Goal: Task Accomplishment & Management: Complete application form

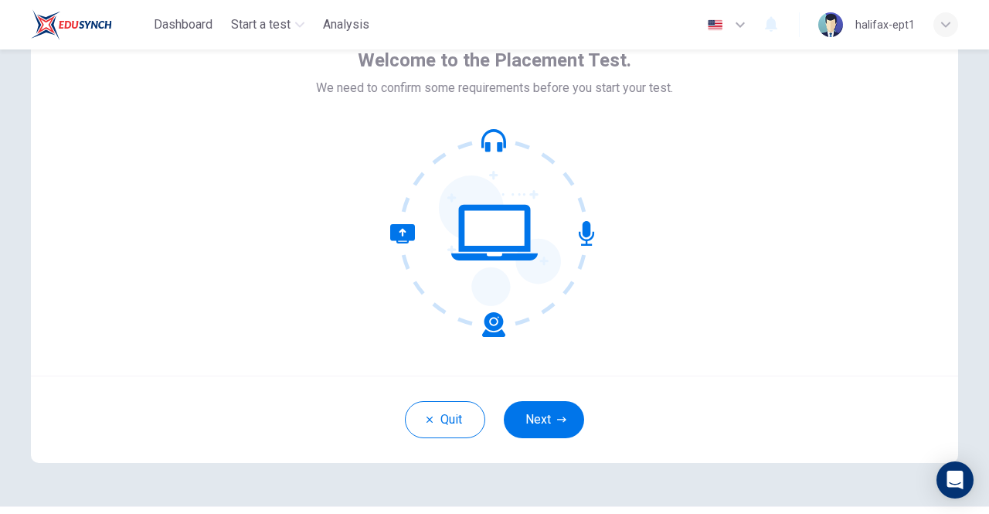
scroll to position [129, 0]
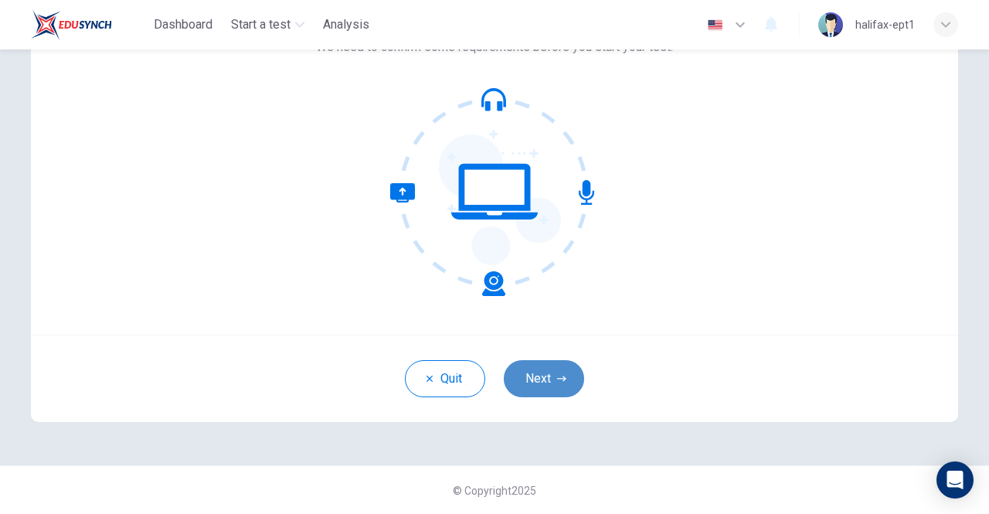
click at [543, 379] on button "Next" at bounding box center [544, 378] width 80 height 37
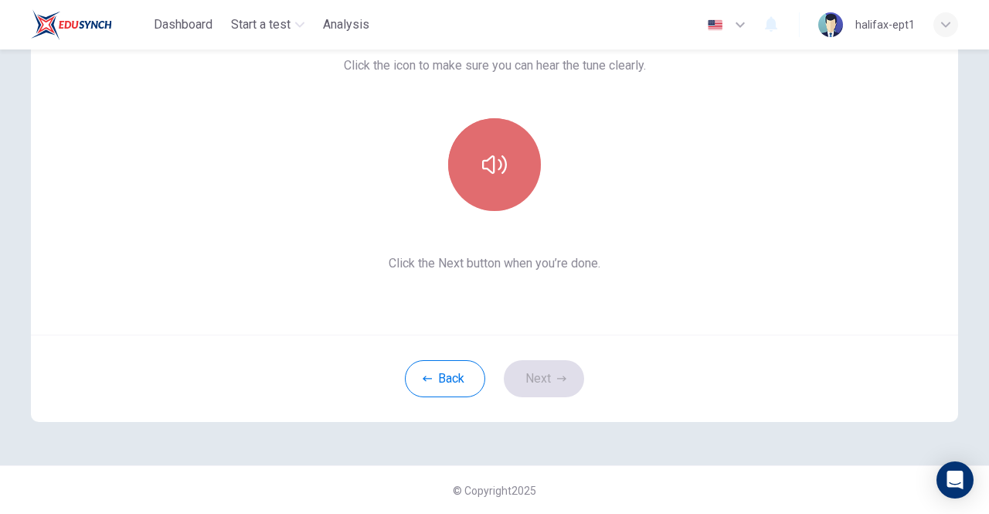
click at [490, 163] on icon "button" at bounding box center [494, 164] width 25 height 19
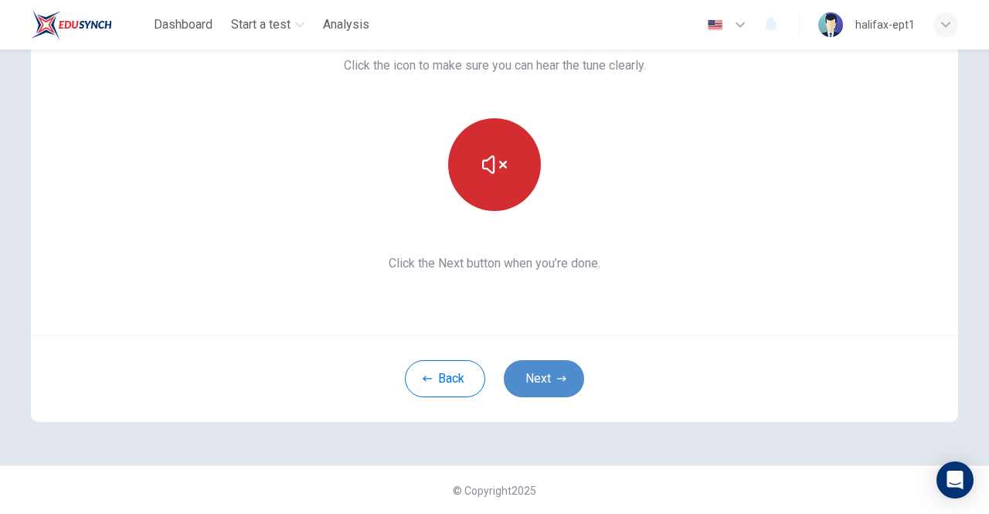
click at [546, 376] on button "Next" at bounding box center [544, 378] width 80 height 37
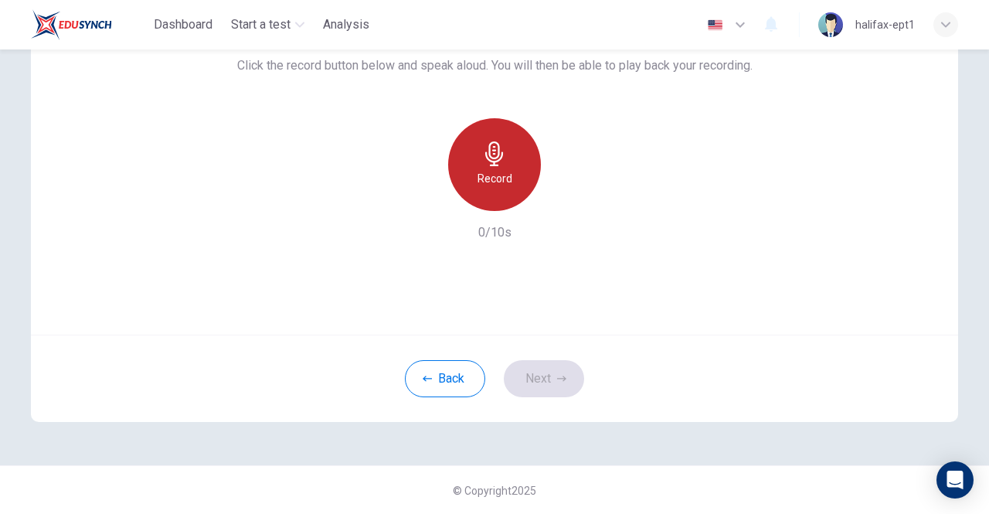
click at [497, 183] on h6 "Record" at bounding box center [494, 178] width 35 height 19
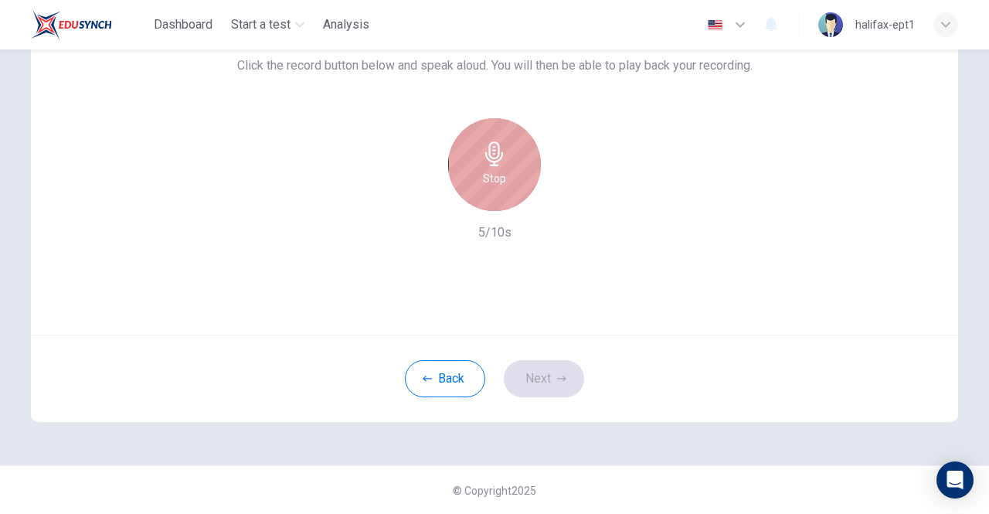
click at [499, 179] on h6 "Stop" at bounding box center [494, 178] width 23 height 19
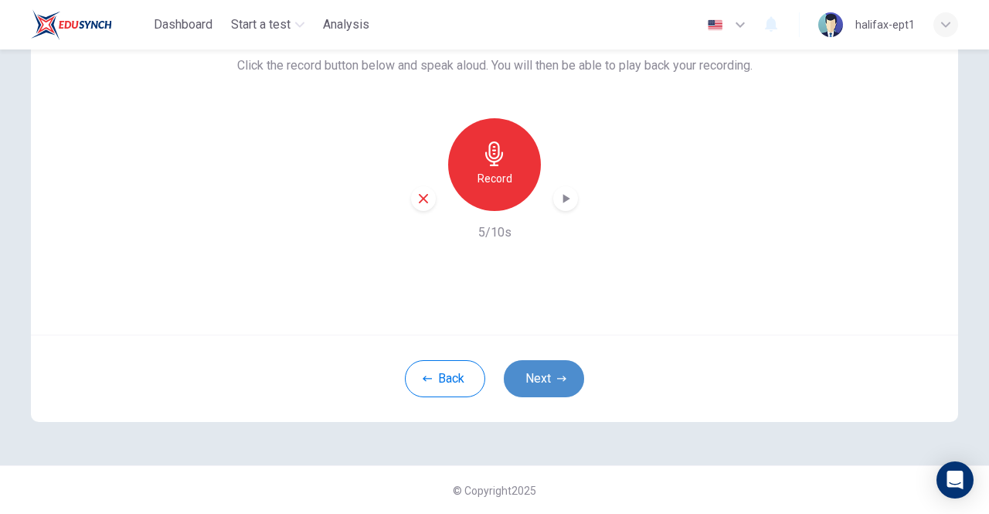
click at [536, 368] on button "Next" at bounding box center [544, 378] width 80 height 37
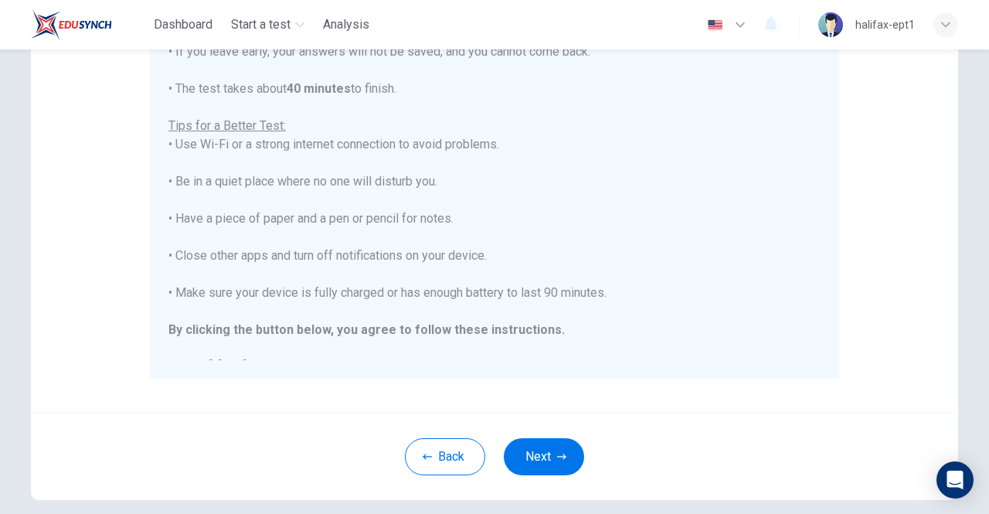
scroll to position [17, 0]
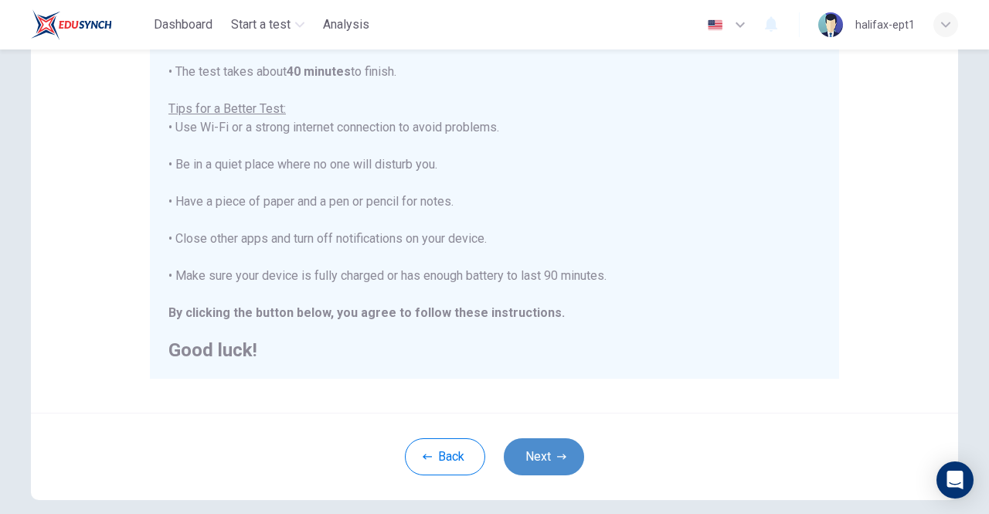
click at [536, 468] on button "Next" at bounding box center [544, 456] width 80 height 37
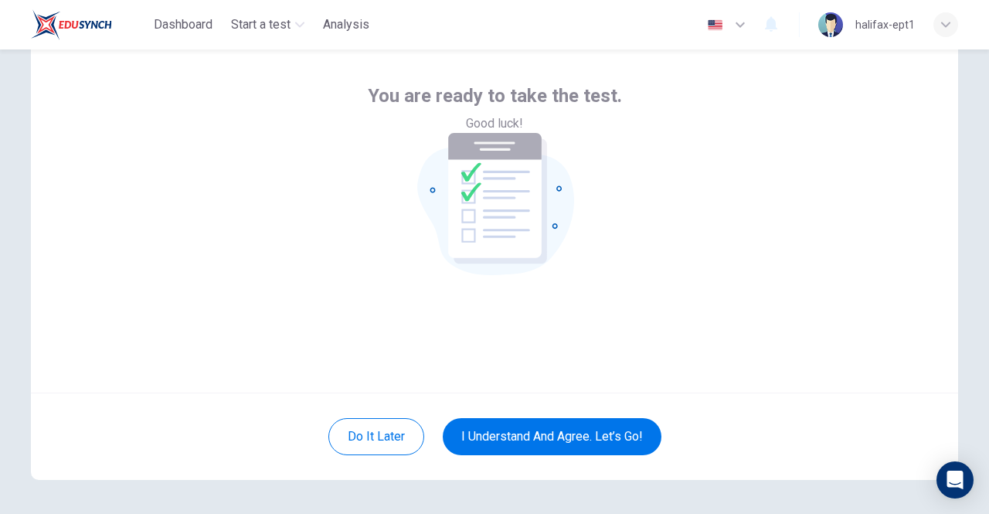
scroll to position [59, 0]
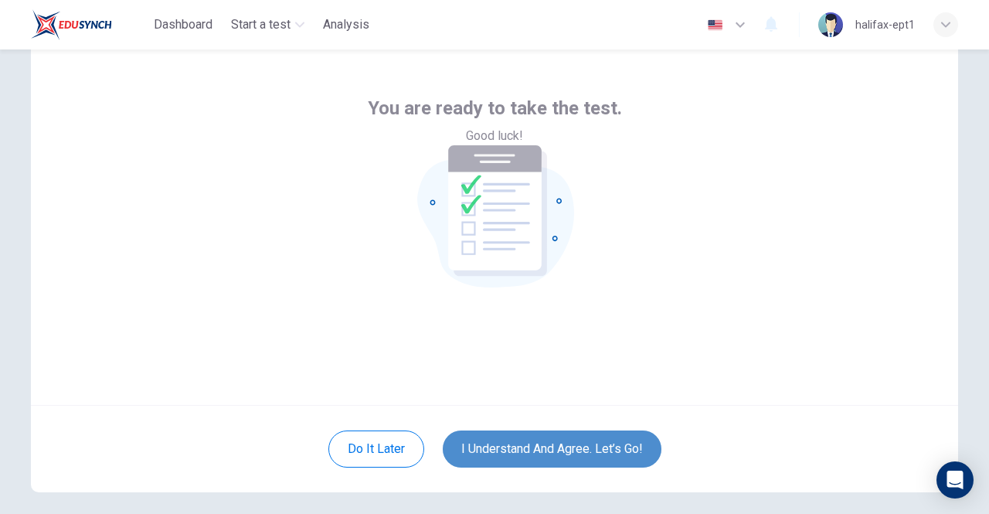
click at [578, 437] on button "I understand and agree. Let’s go!" at bounding box center [552, 448] width 219 height 37
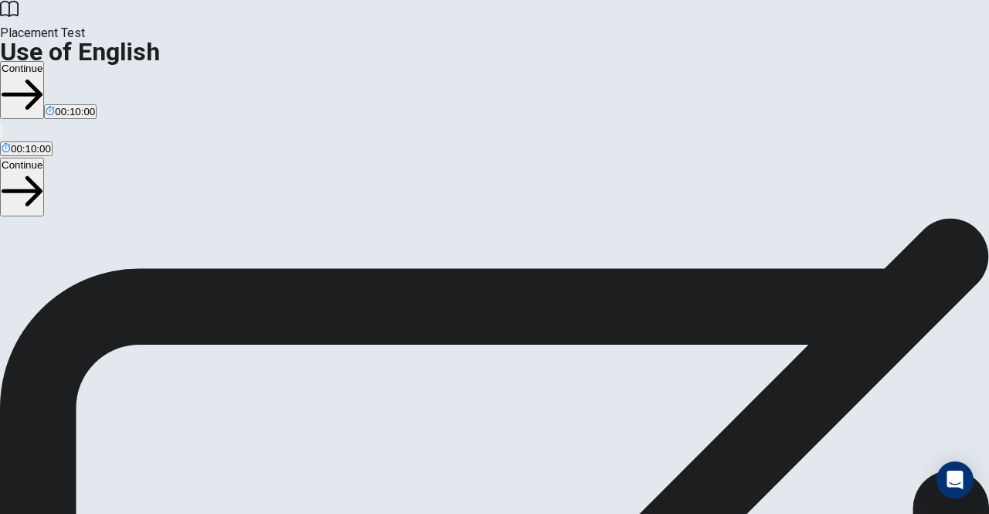
scroll to position [91, 0]
click at [44, 61] on button "Continue" at bounding box center [22, 90] width 44 height 58
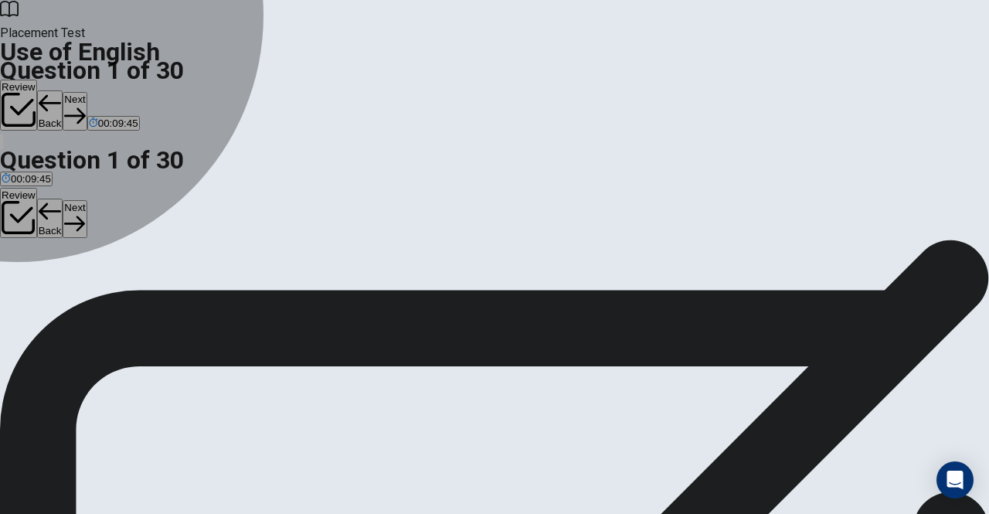
click at [52, 199] on div "C" at bounding box center [45, 193] width 14 height 12
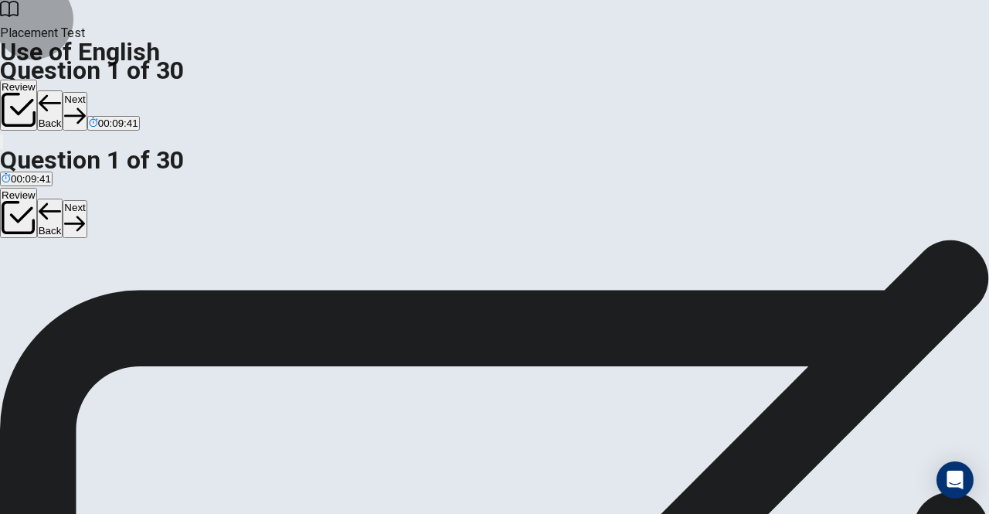
click at [87, 92] on button "Next" at bounding box center [75, 111] width 24 height 38
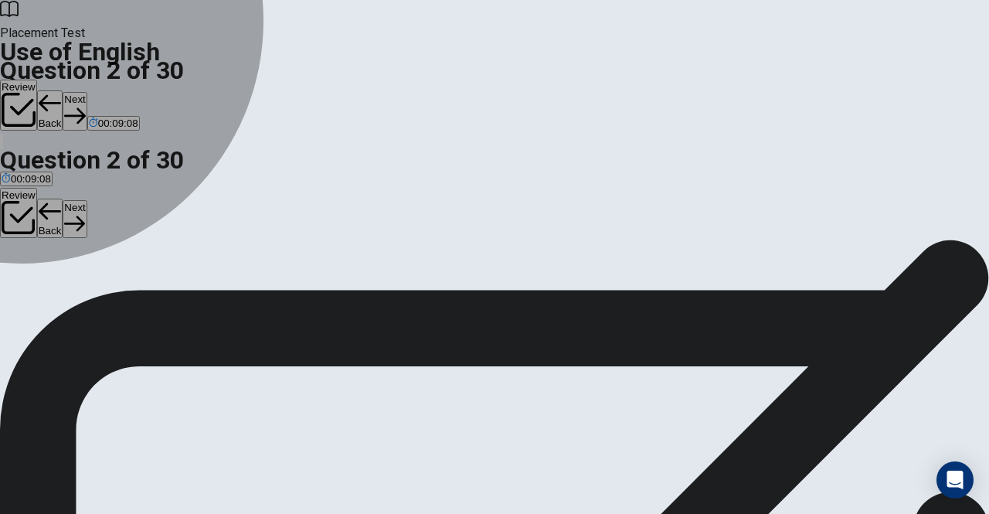
click at [50, 187] on div "A" at bounding box center [26, 193] width 49 height 12
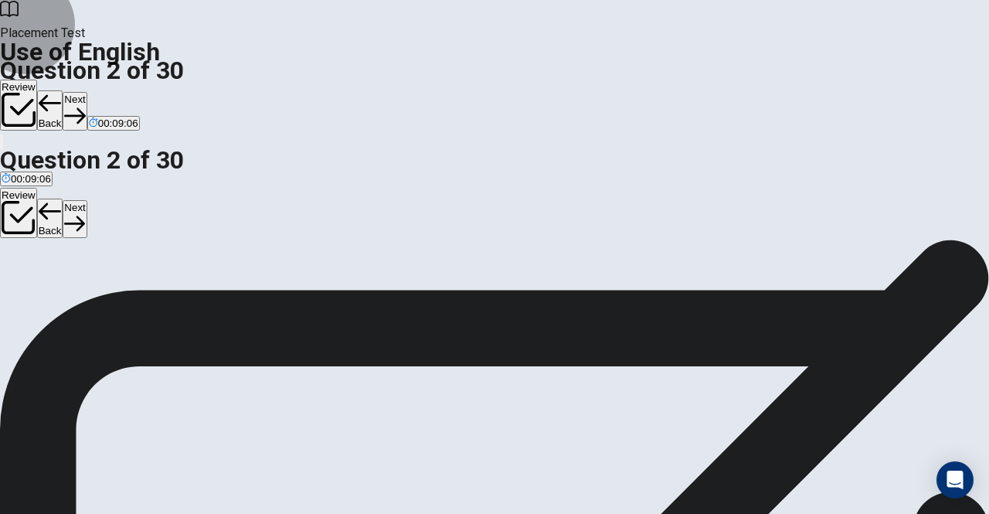
click at [87, 92] on button "Next" at bounding box center [75, 111] width 24 height 38
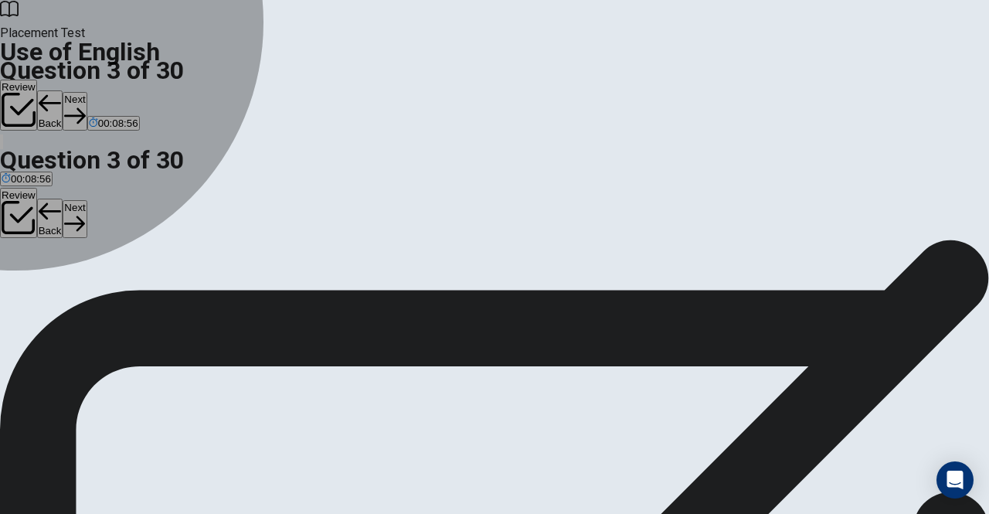
click at [38, 187] on div "A" at bounding box center [20, 193] width 36 height 12
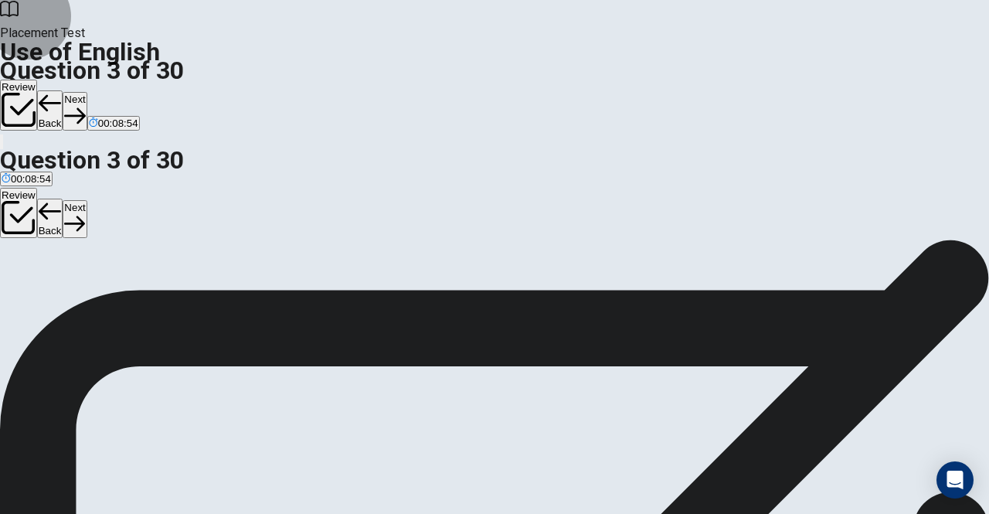
click at [87, 92] on button "Next" at bounding box center [75, 111] width 24 height 38
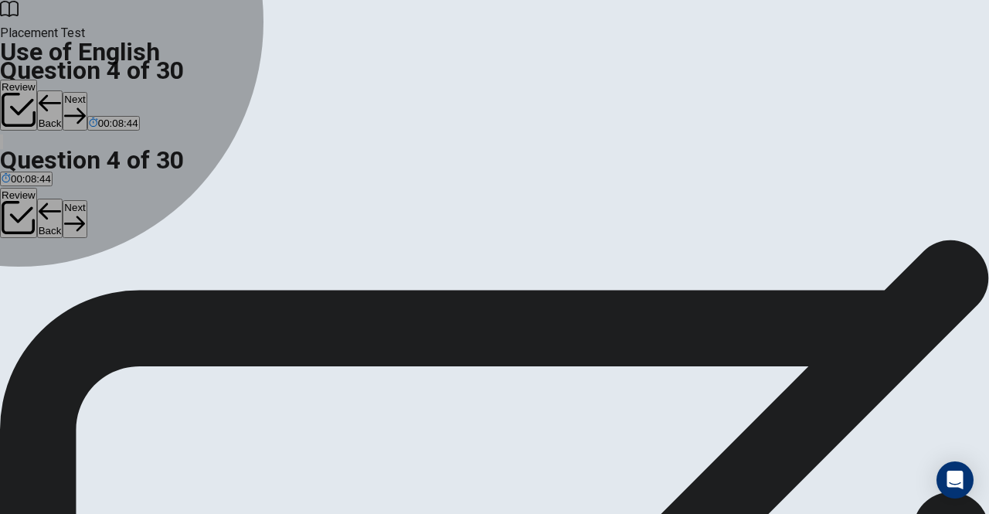
click at [16, 187] on div "A" at bounding box center [9, 193] width 15 height 12
click at [70, 210] on span "will" at bounding box center [63, 205] width 15 height 12
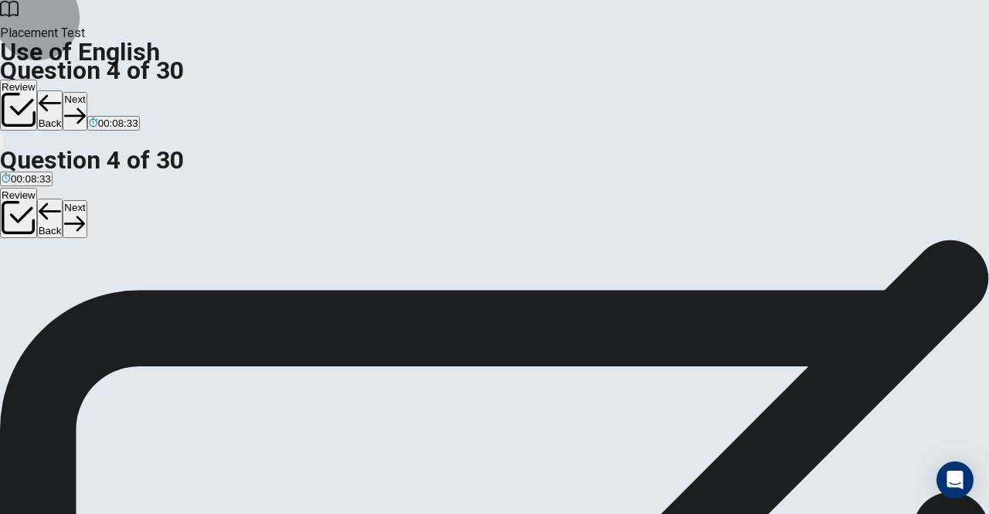
click at [87, 92] on button "Next" at bounding box center [75, 111] width 24 height 38
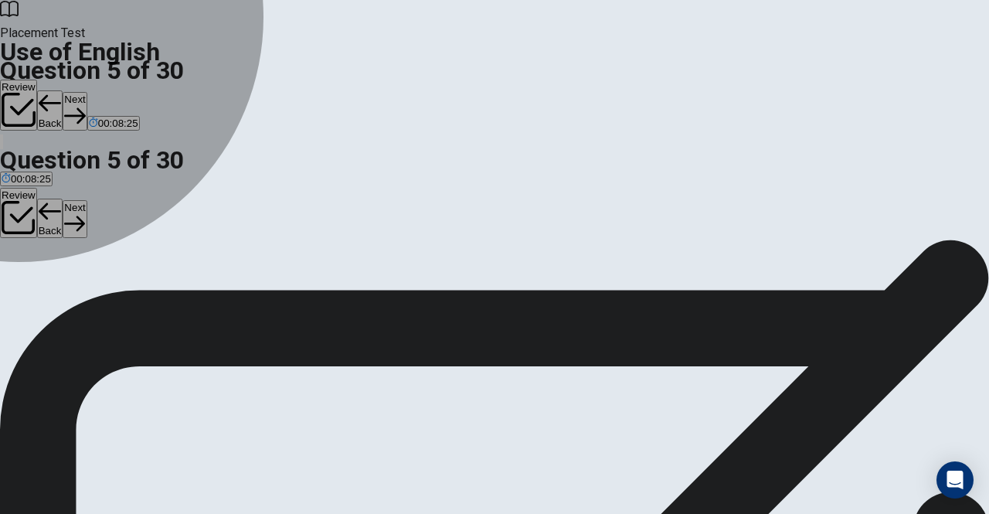
click at [109, 199] on div "C" at bounding box center [95, 193] width 27 height 12
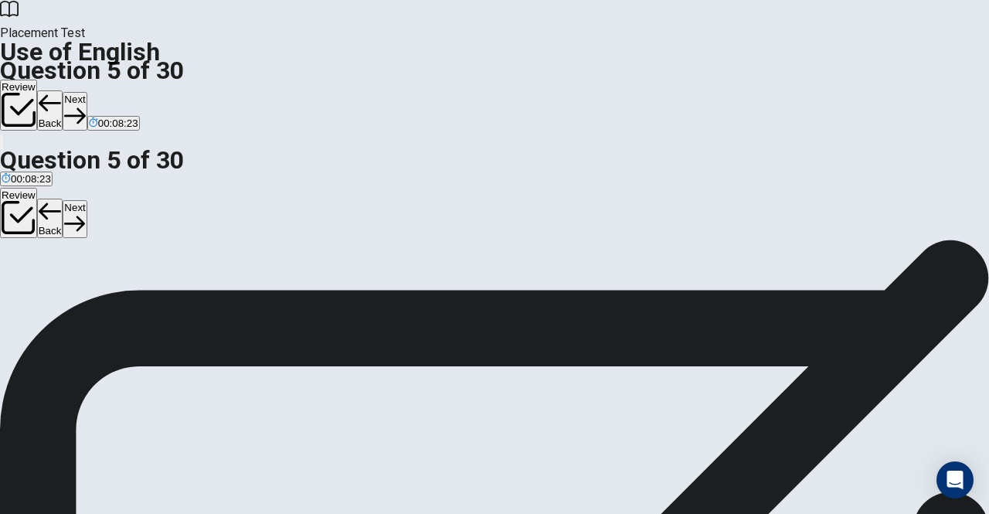
click at [87, 92] on button "Next" at bounding box center [75, 111] width 24 height 38
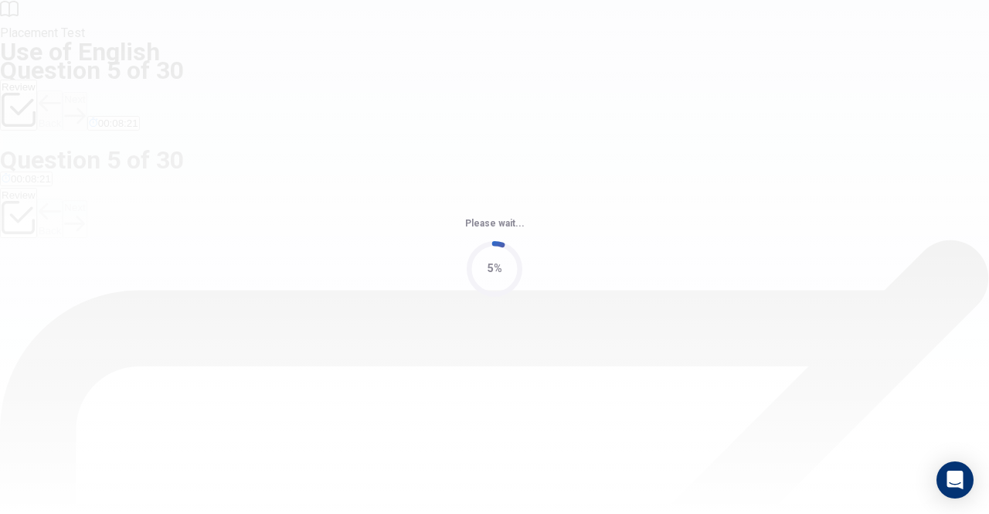
scroll to position [0, 0]
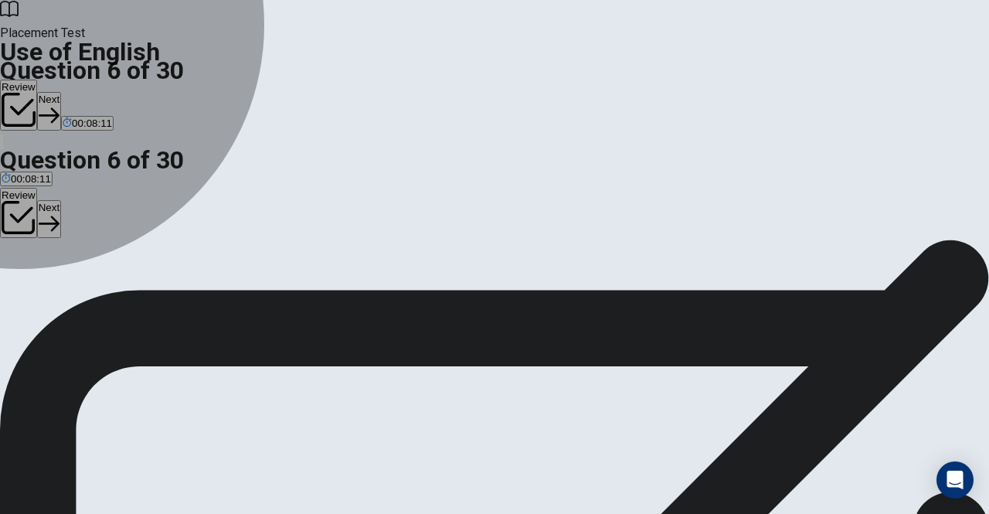
click at [110, 290] on div "D" at bounding box center [98, 284] width 22 height 12
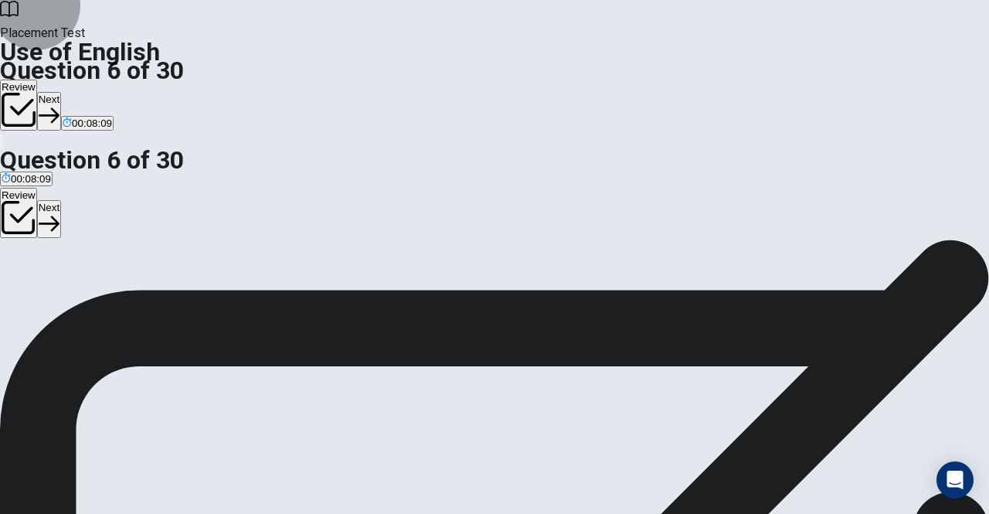
click at [61, 92] on button "Next" at bounding box center [49, 111] width 24 height 38
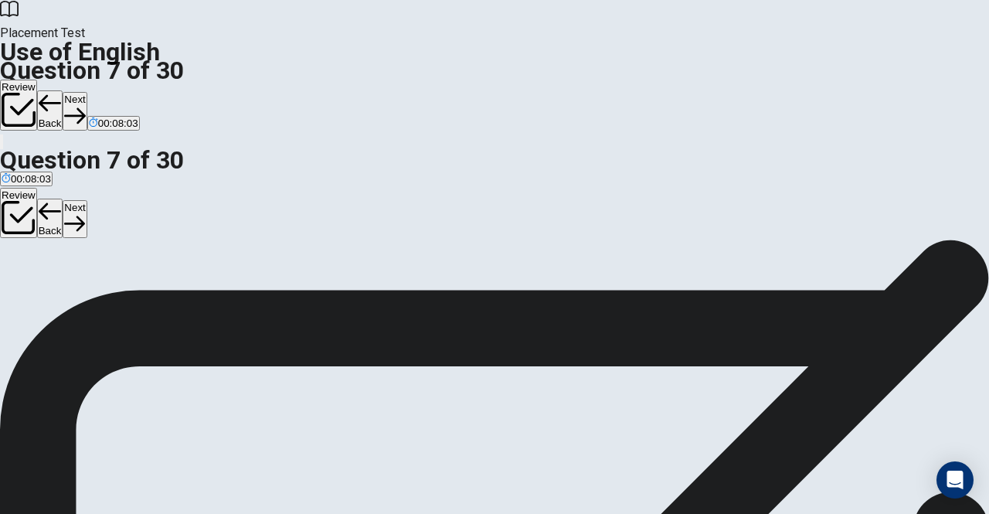
click at [80, 290] on div "D" at bounding box center [74, 284] width 12 height 12
click at [87, 92] on button "Next" at bounding box center [75, 111] width 24 height 38
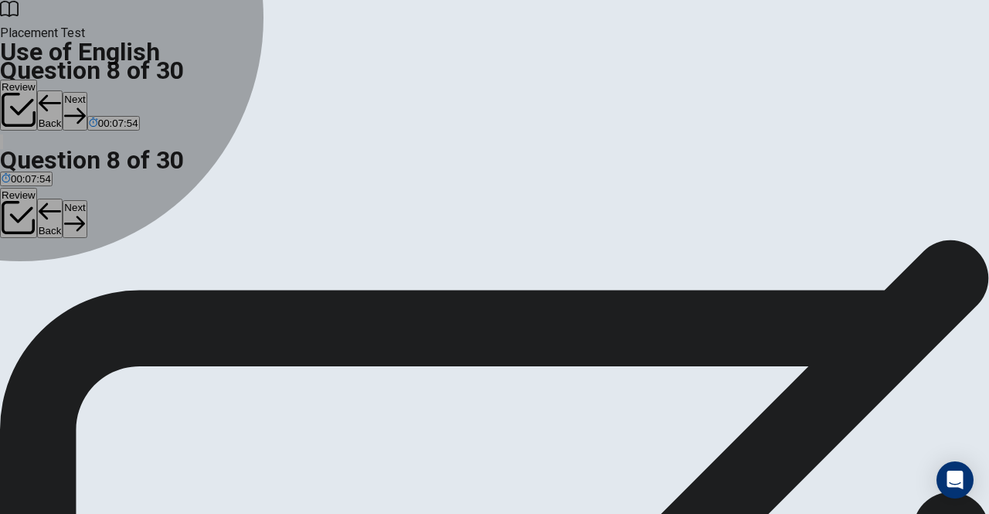
click at [55, 290] on div "B" at bounding box center [42, 284] width 25 height 12
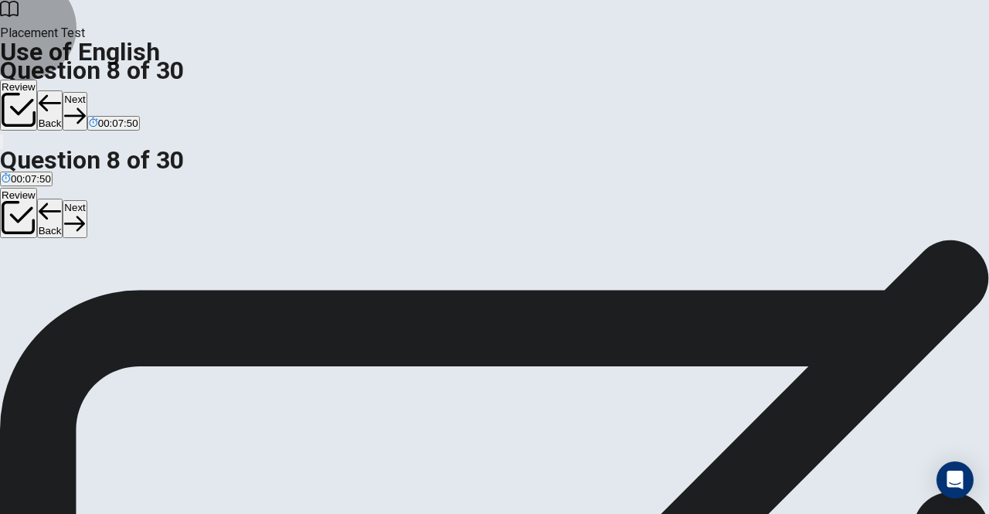
click at [87, 92] on button "Next" at bounding box center [75, 111] width 24 height 38
click at [74, 290] on div "C" at bounding box center [60, 284] width 28 height 12
click at [87, 92] on button "Next" at bounding box center [75, 111] width 24 height 38
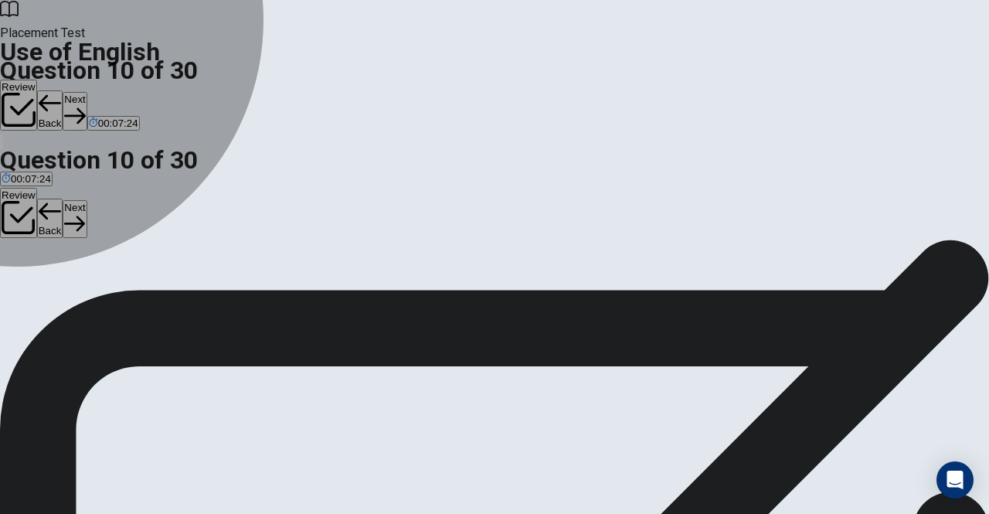
click at [60, 290] on div "C" at bounding box center [49, 284] width 22 height 12
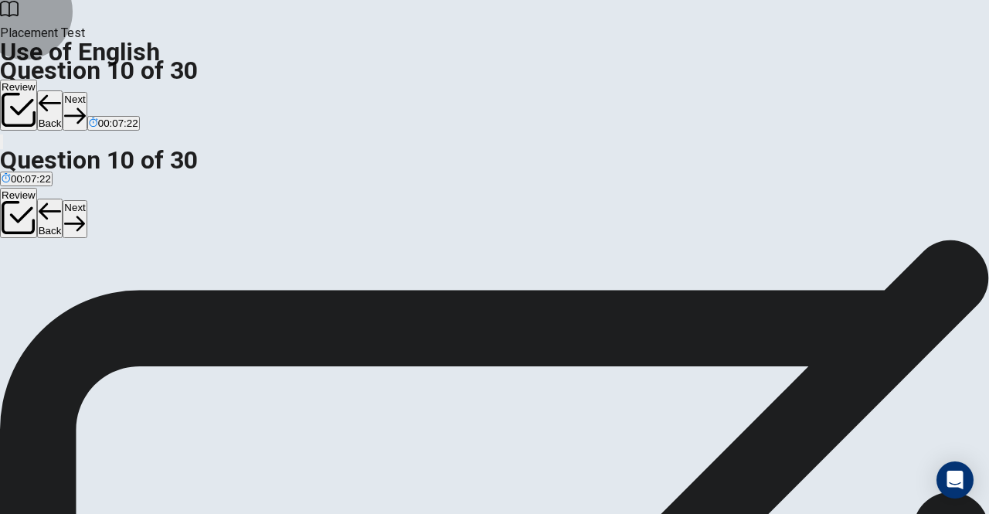
click at [87, 92] on button "Next" at bounding box center [75, 111] width 24 height 38
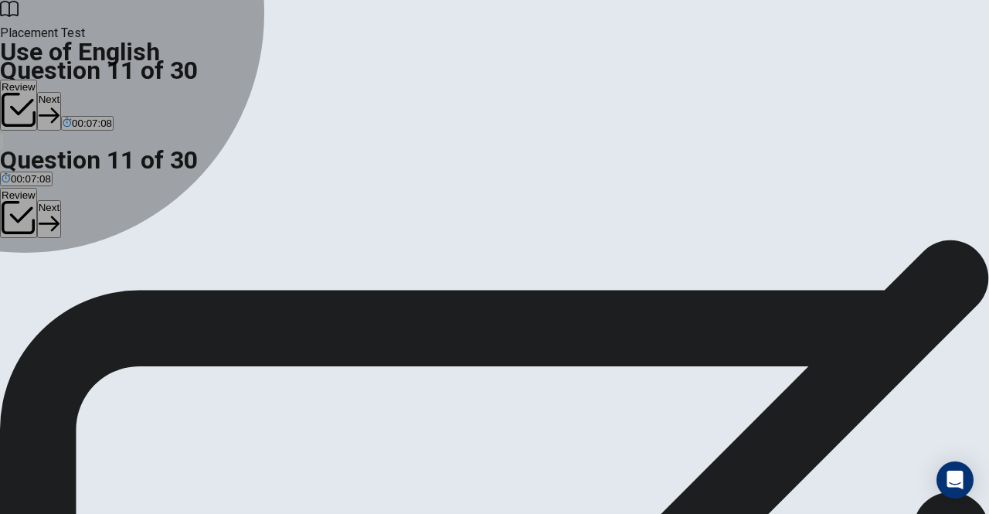
click at [35, 278] on div "A" at bounding box center [18, 284] width 33 height 12
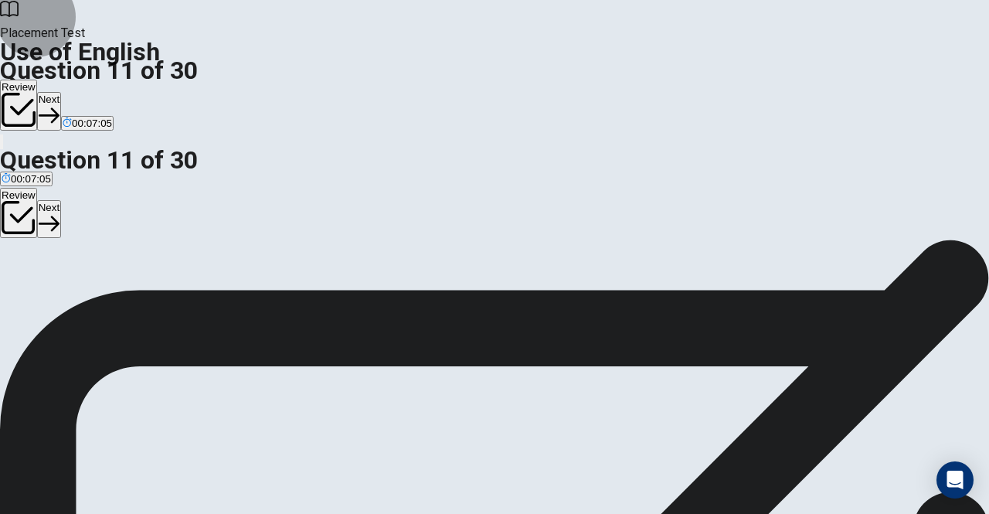
click at [61, 92] on button "Next" at bounding box center [49, 111] width 24 height 38
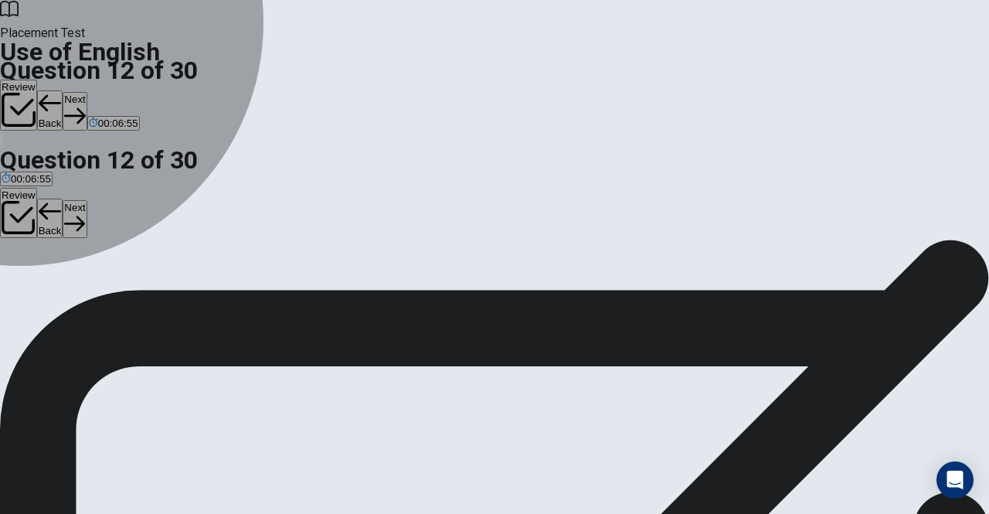
click at [36, 278] on div "A" at bounding box center [19, 284] width 34 height 12
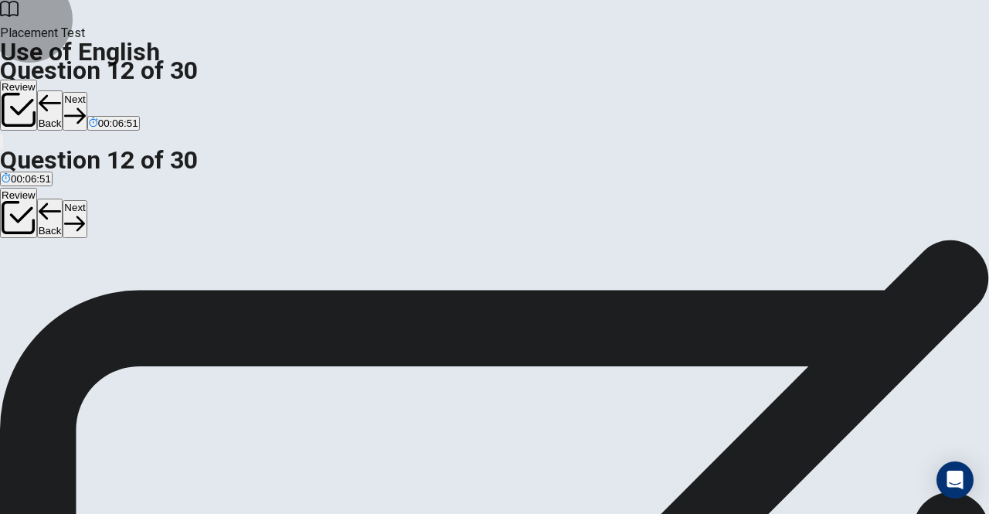
click at [87, 92] on button "Next" at bounding box center [75, 111] width 24 height 38
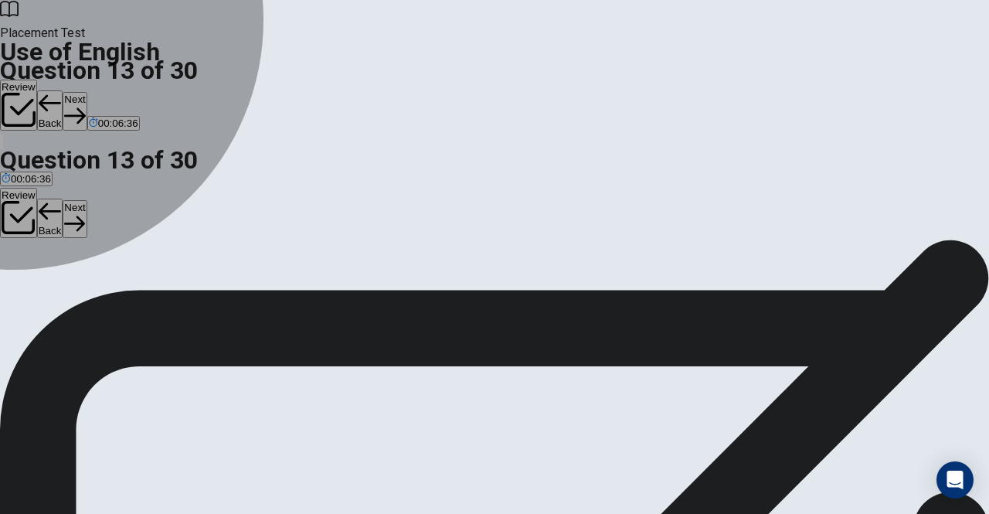
click at [112, 290] on div "B" at bounding box center [84, 284] width 56 height 12
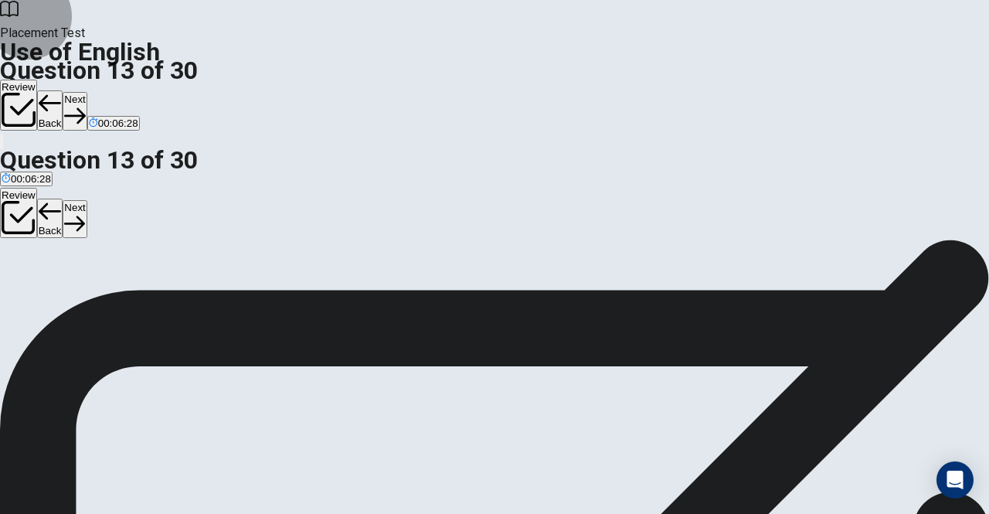
click at [87, 92] on button "Next" at bounding box center [75, 111] width 24 height 38
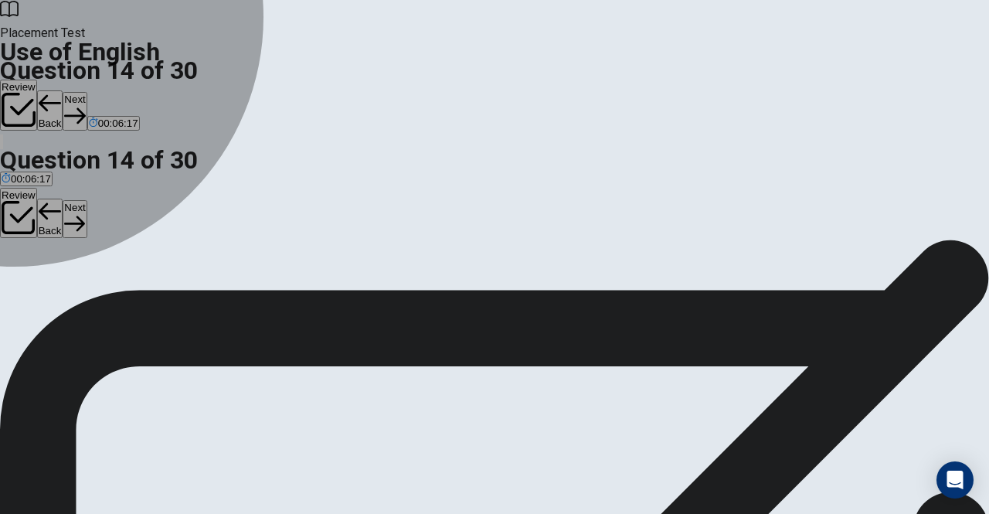
click at [219, 290] on div "D" at bounding box center [197, 284] width 46 height 12
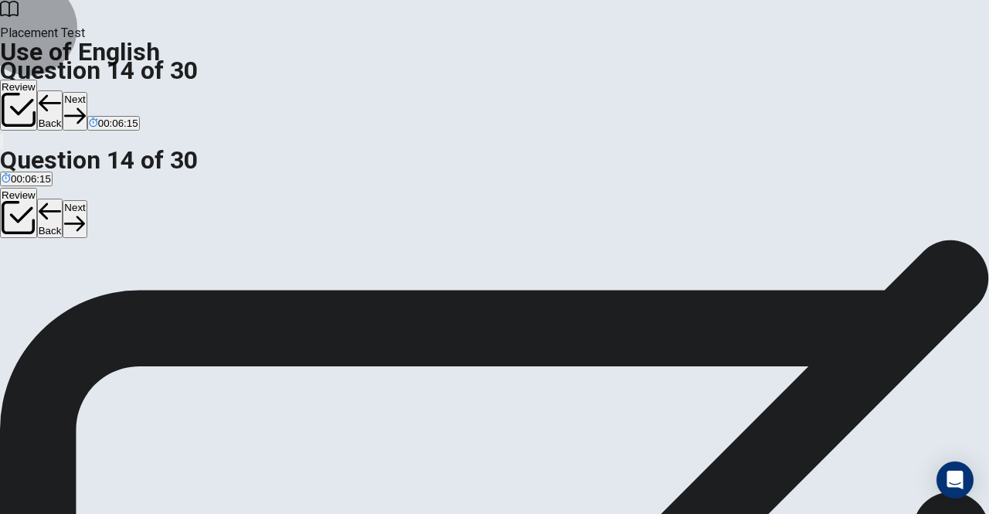
click at [87, 92] on button "Next" at bounding box center [75, 111] width 24 height 38
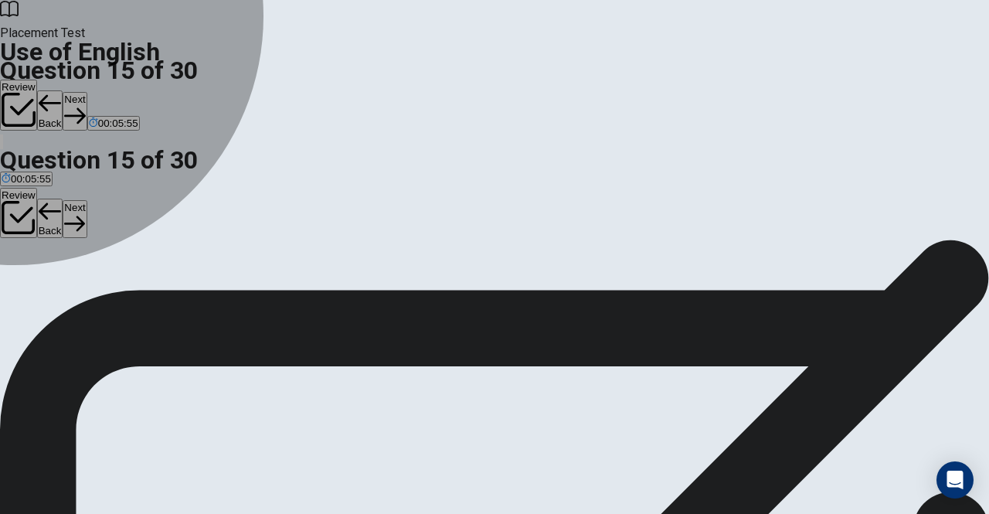
click at [44, 278] on div "A" at bounding box center [23, 284] width 42 height 12
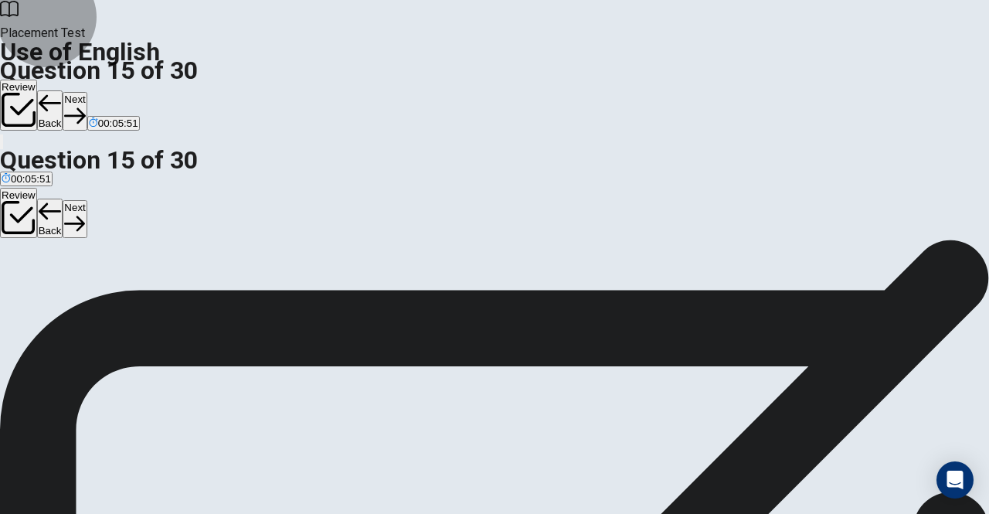
click at [85, 105] on icon "button" at bounding box center [74, 115] width 21 height 21
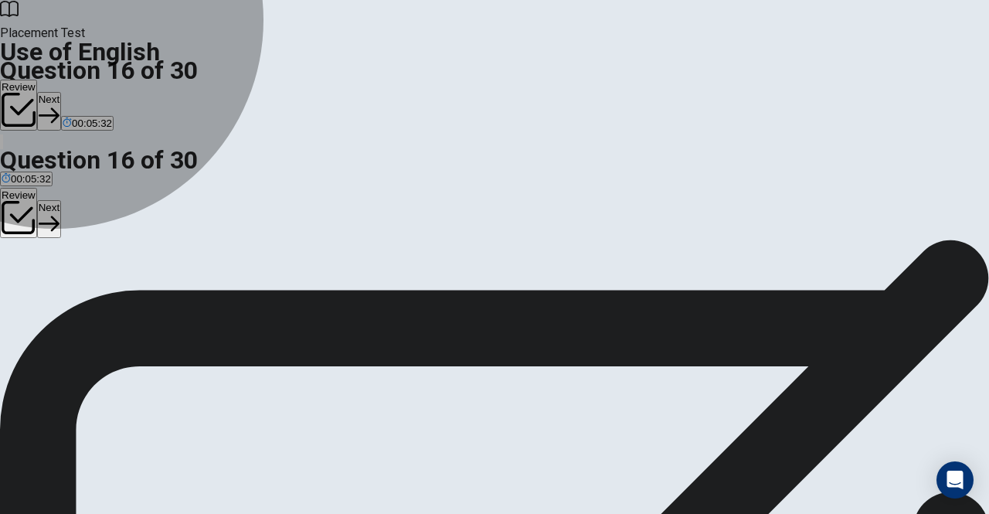
click at [54, 290] on span "brief review" at bounding box center [28, 296] width 53 height 12
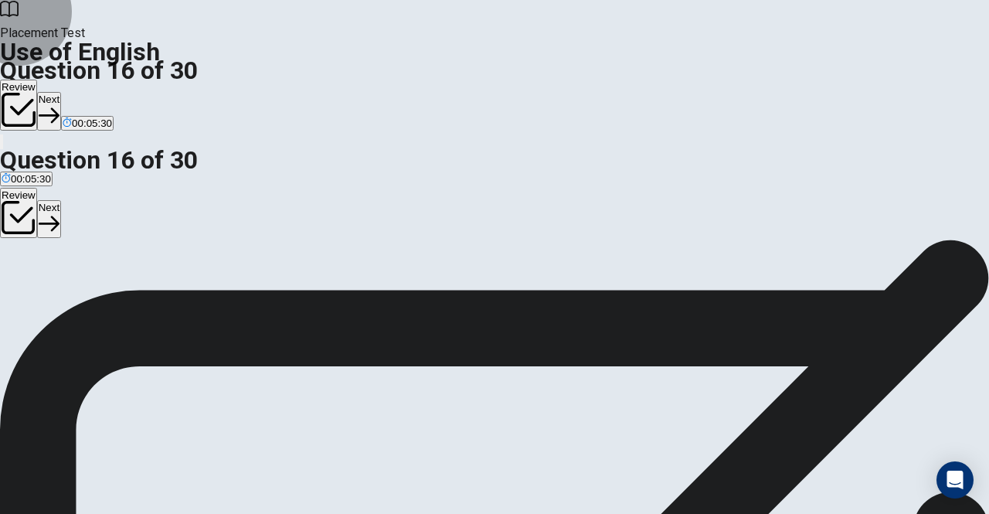
click at [61, 92] on button "Next" at bounding box center [49, 111] width 24 height 38
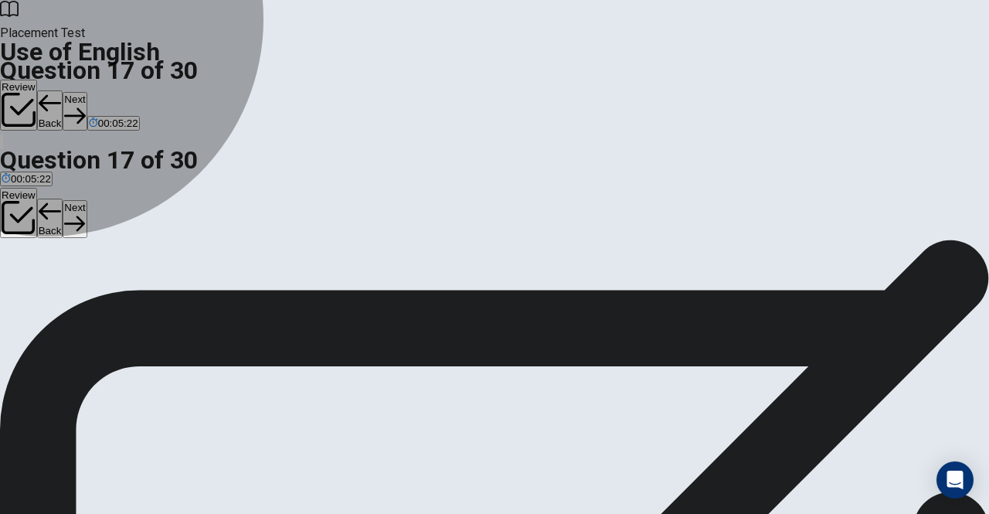
click at [102, 301] on span "often" at bounding box center [90, 296] width 23 height 12
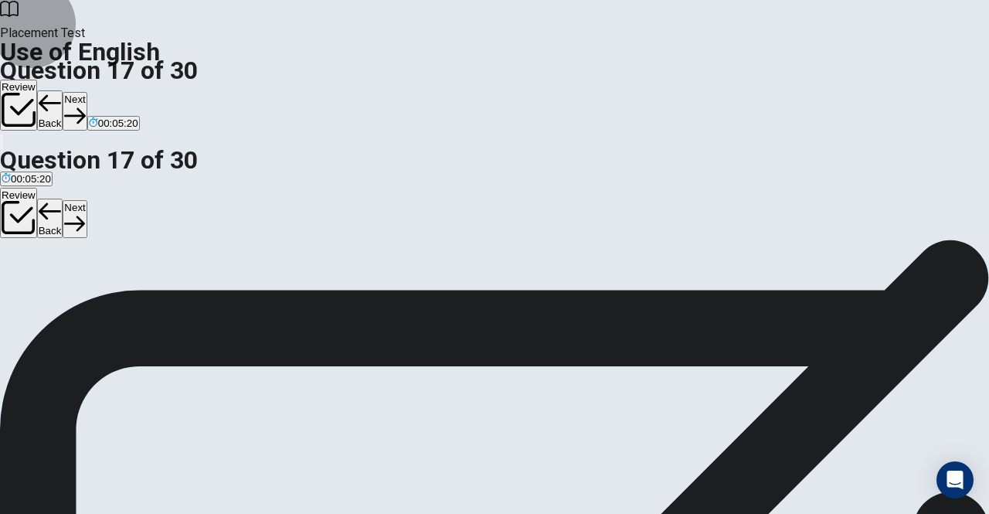
click at [87, 92] on button "Next" at bounding box center [75, 111] width 24 height 38
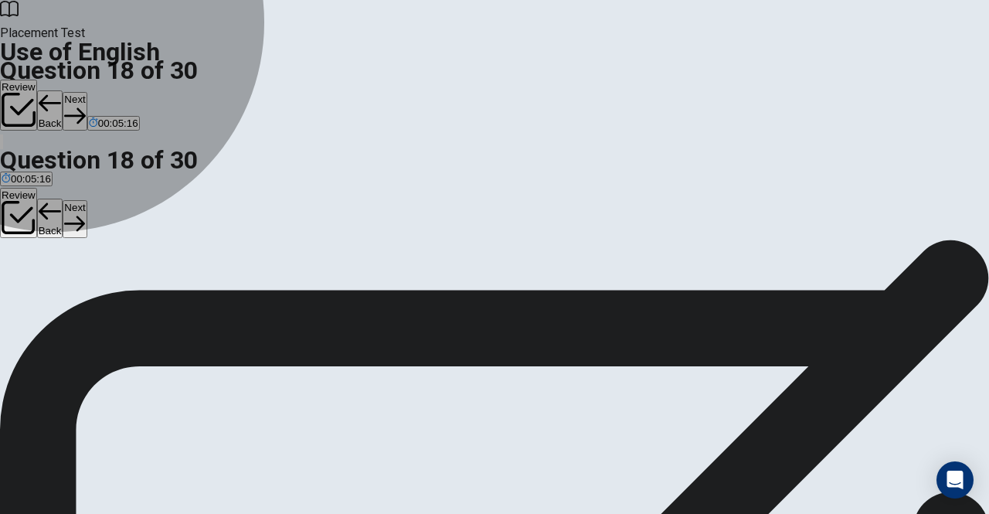
click at [70, 303] on button "C trip" at bounding box center [61, 290] width 18 height 26
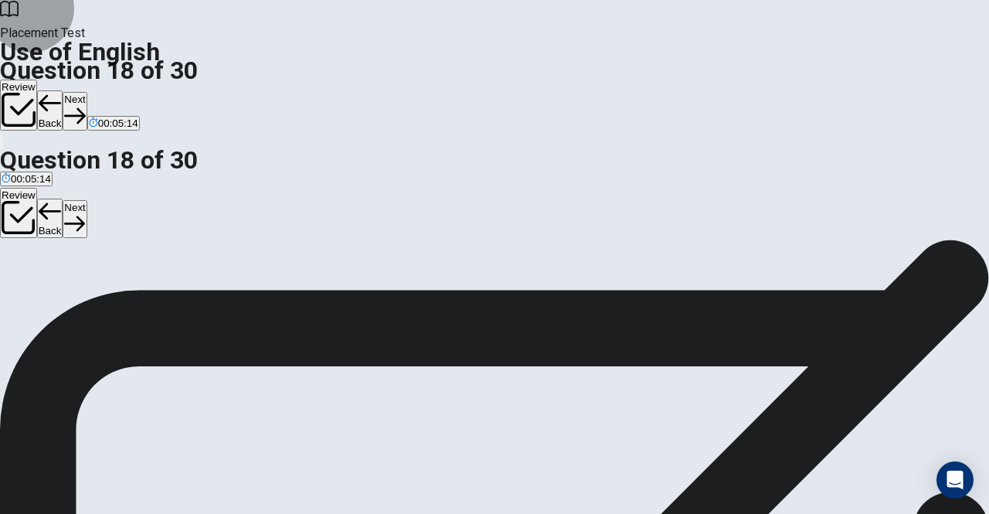
click at [87, 92] on button "Next" at bounding box center [75, 111] width 24 height 38
click at [209, 301] on span "full of people" at bounding box center [180, 296] width 59 height 12
click at [87, 92] on button "Next" at bounding box center [75, 111] width 24 height 38
click at [61, 300] on span "to drive" at bounding box center [44, 296] width 34 height 12
click at [87, 92] on button "Next" at bounding box center [75, 111] width 24 height 38
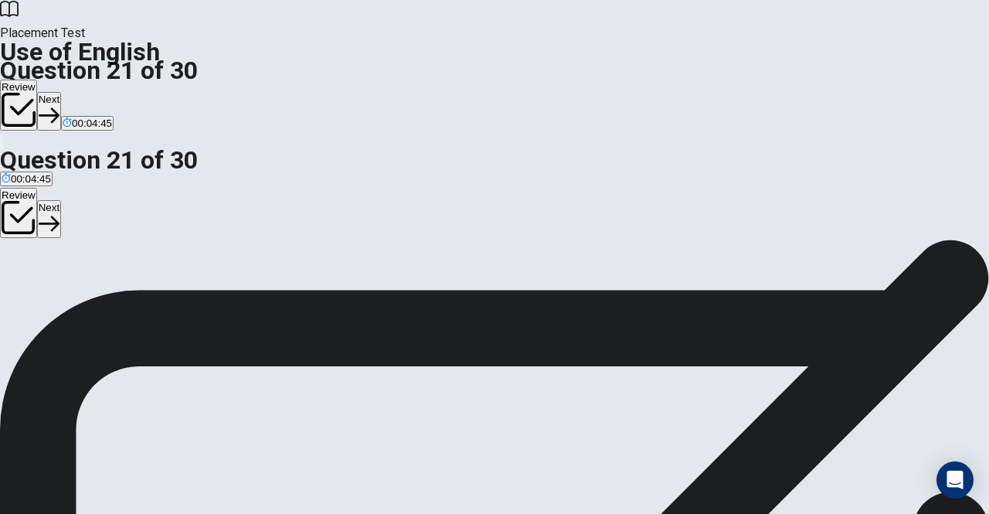
click at [124, 301] on span "had arrived" at bounding box center [99, 296] width 52 height 12
click at [61, 92] on button "Next" at bounding box center [49, 111] width 24 height 38
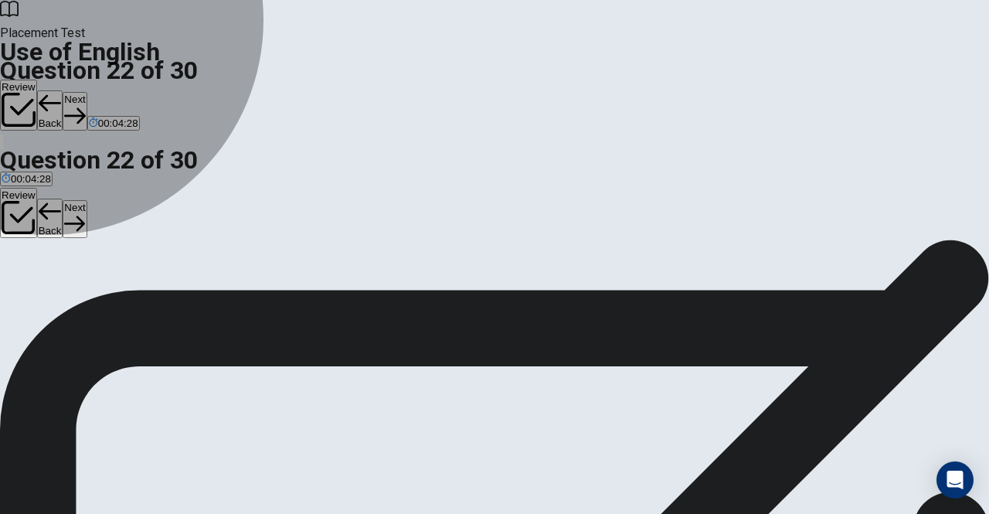
click at [19, 290] on span "had" at bounding box center [10, 296] width 17 height 12
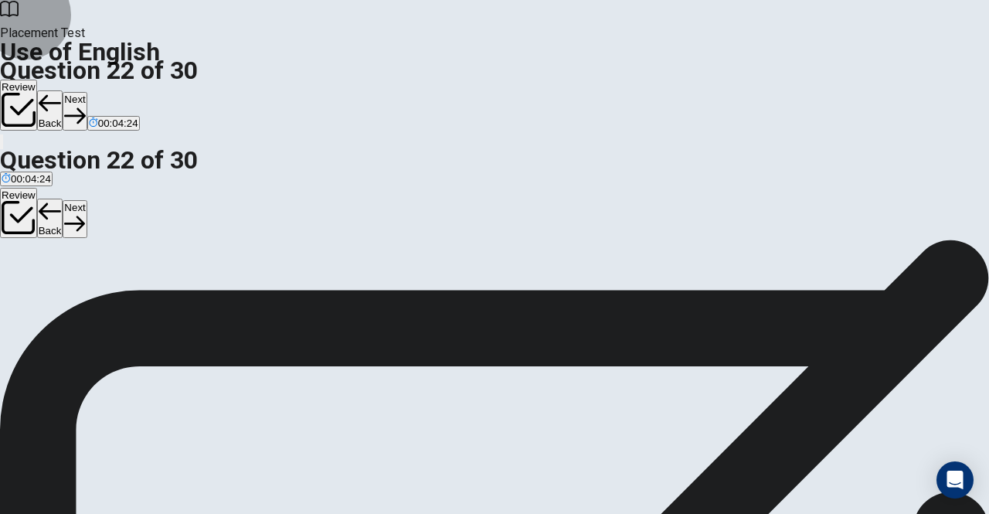
click at [87, 92] on button "Next" at bounding box center [75, 111] width 24 height 38
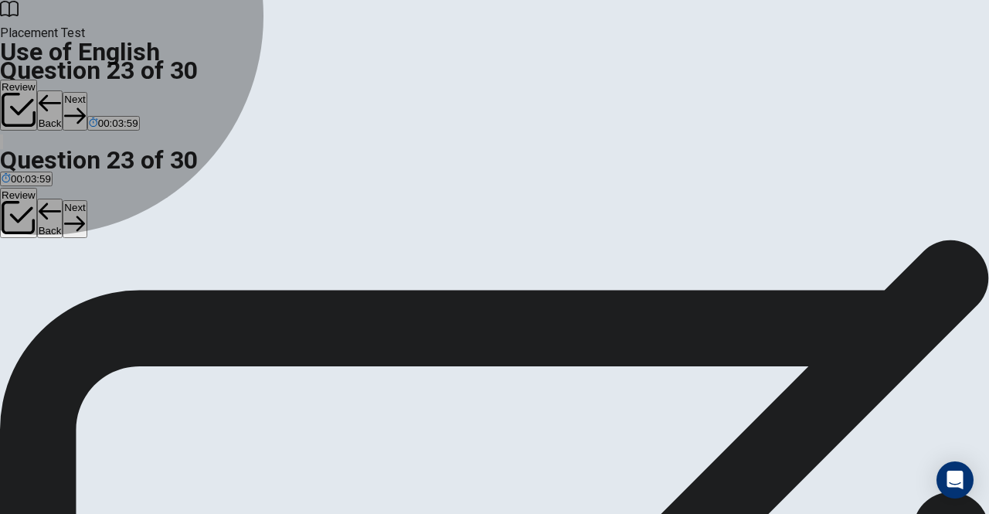
click at [82, 301] on span "am" at bounding box center [74, 296] width 15 height 12
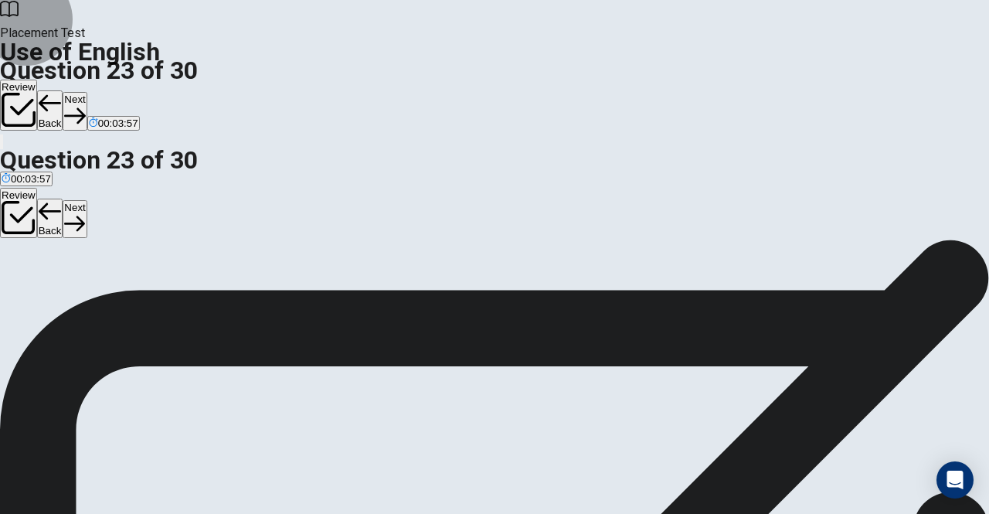
click at [87, 92] on button "Next" at bounding box center [75, 111] width 24 height 38
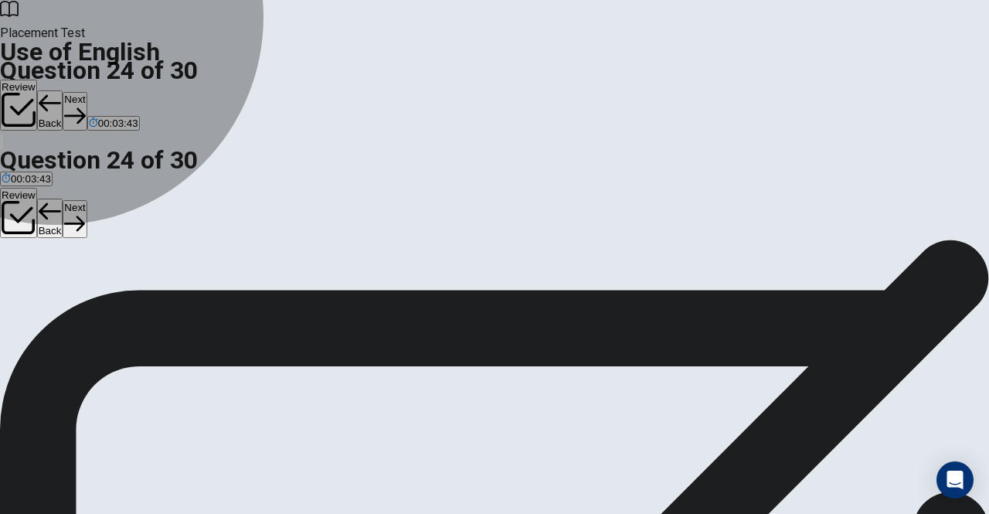
click at [32, 290] on span "comes" at bounding box center [17, 296] width 30 height 12
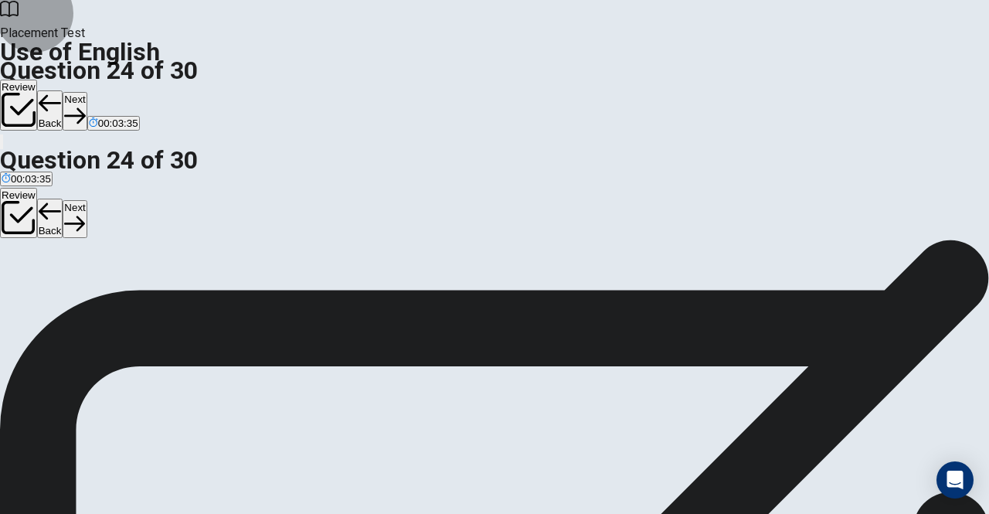
click at [87, 92] on button "Next" at bounding box center [75, 111] width 24 height 38
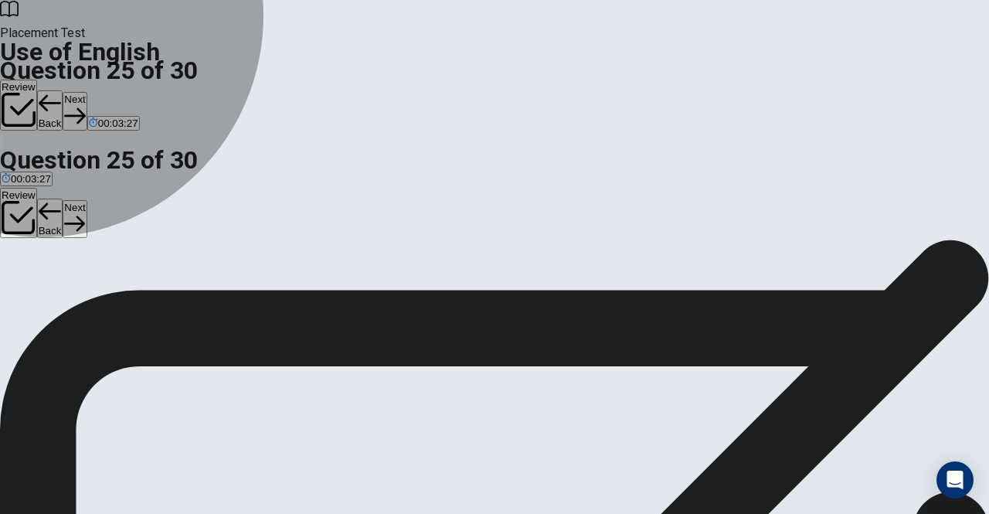
click at [112, 301] on span "happy" at bounding box center [98, 296] width 28 height 12
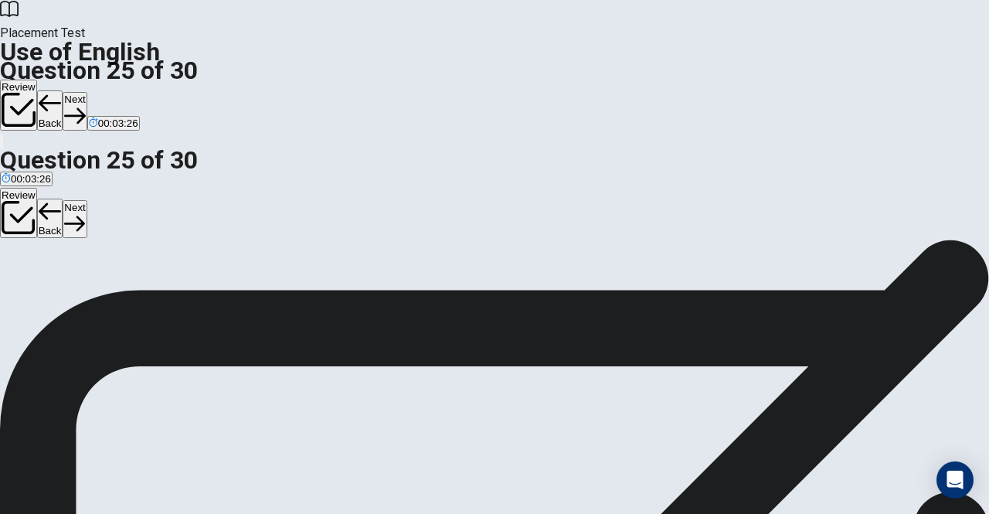
click at [87, 92] on button "Next" at bounding box center [75, 111] width 24 height 38
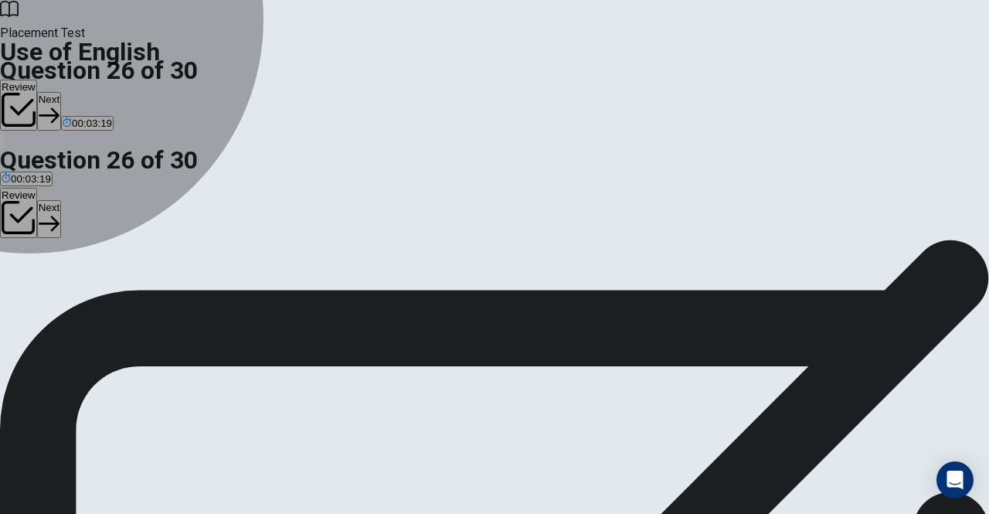
click at [89, 290] on div "D" at bounding box center [81, 284] width 16 height 12
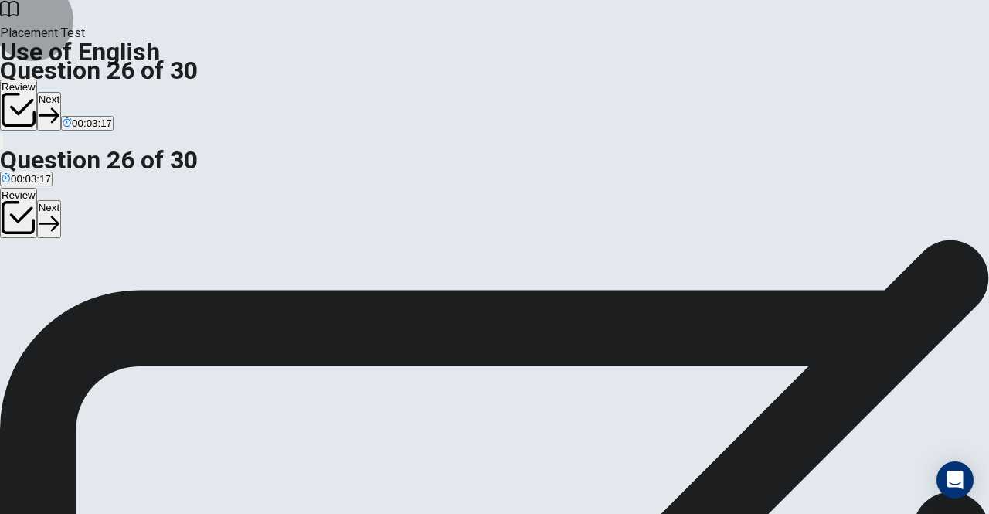
click at [61, 92] on button "Next" at bounding box center [49, 111] width 24 height 38
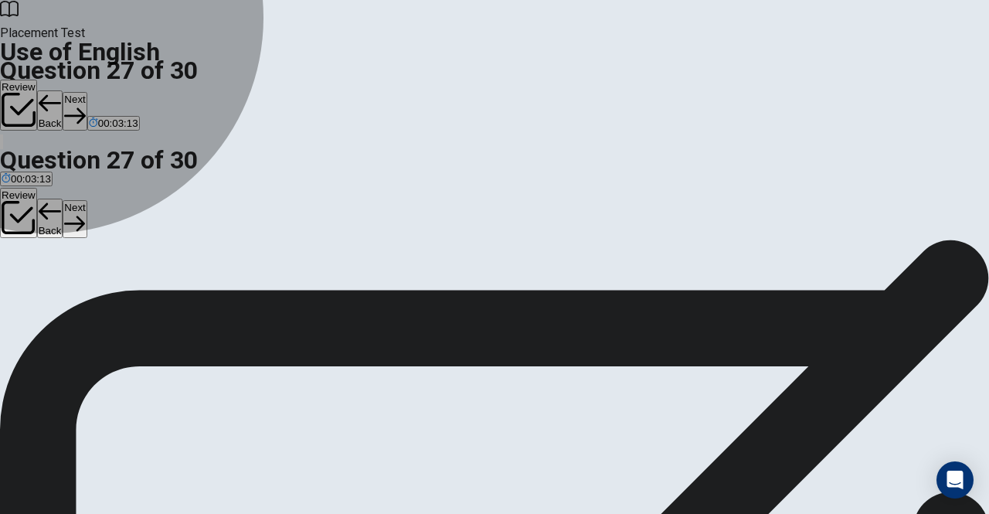
click at [117, 301] on span "spends" at bounding box center [100, 296] width 33 height 12
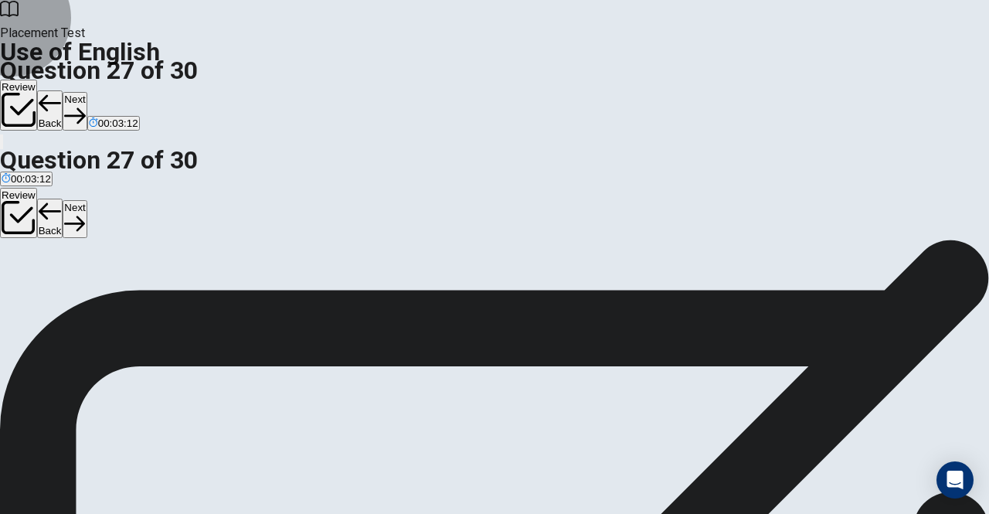
click at [87, 92] on button "Next" at bounding box center [75, 111] width 24 height 38
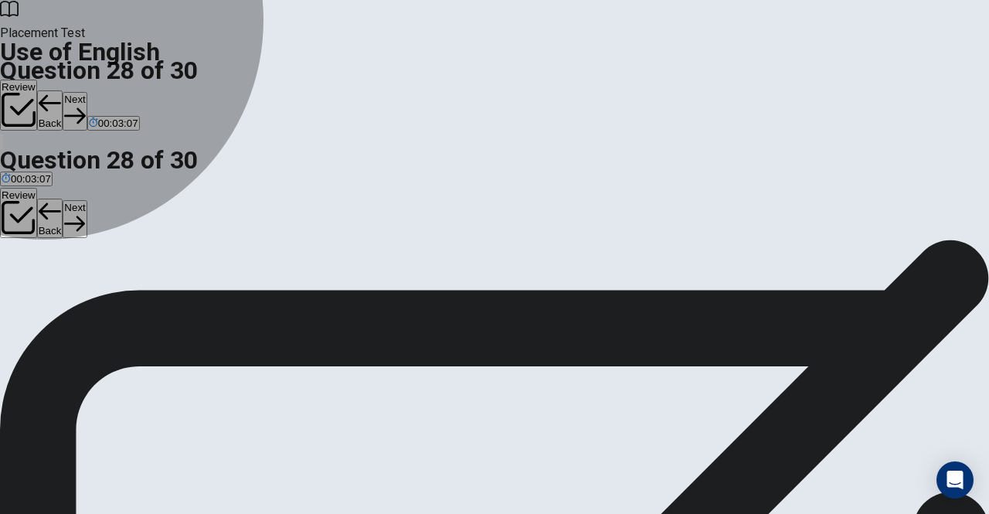
click at [65, 301] on span "bag" at bounding box center [56, 296] width 17 height 12
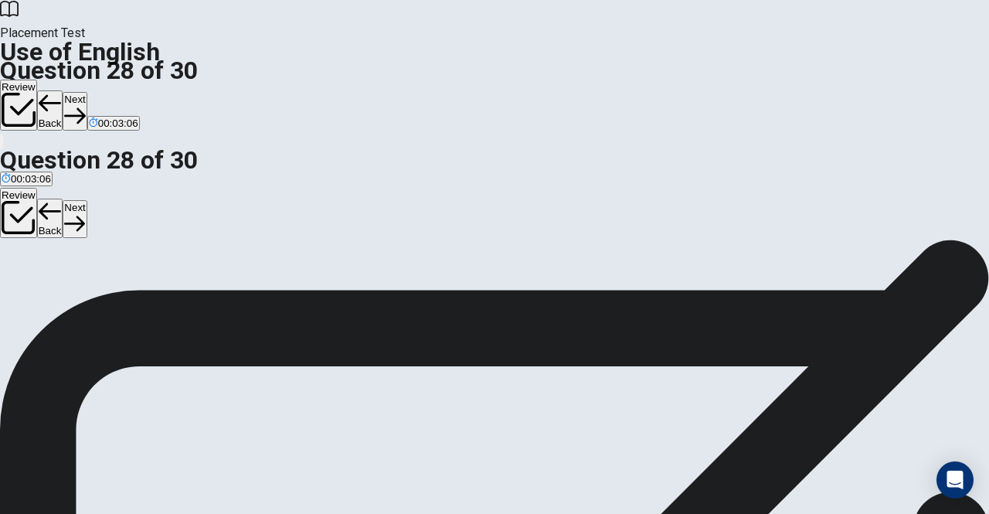
click at [87, 92] on button "Next" at bounding box center [75, 111] width 24 height 38
click at [79, 301] on span "sunny" at bounding box center [65, 296] width 28 height 12
click at [87, 92] on button "Next" at bounding box center [75, 111] width 24 height 38
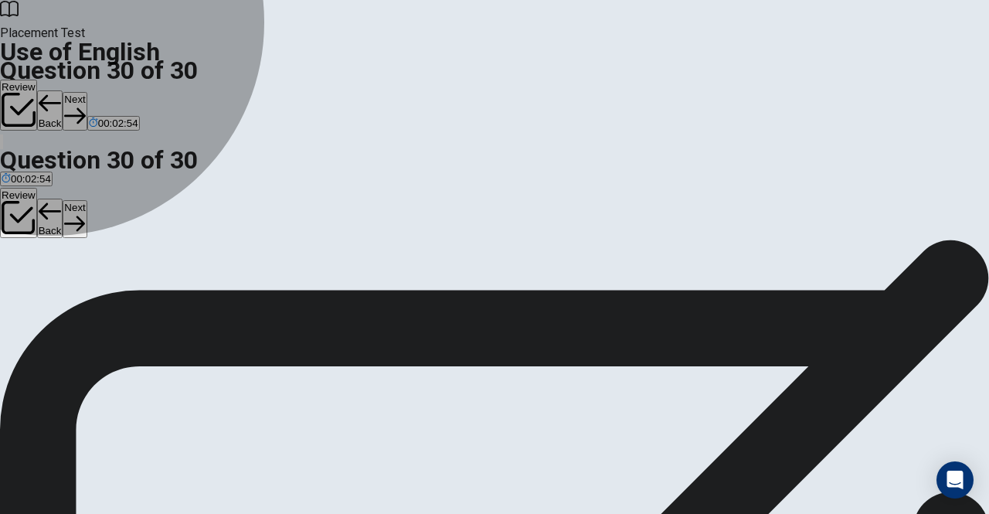
click at [63, 301] on span "Have" at bounding box center [51, 296] width 24 height 12
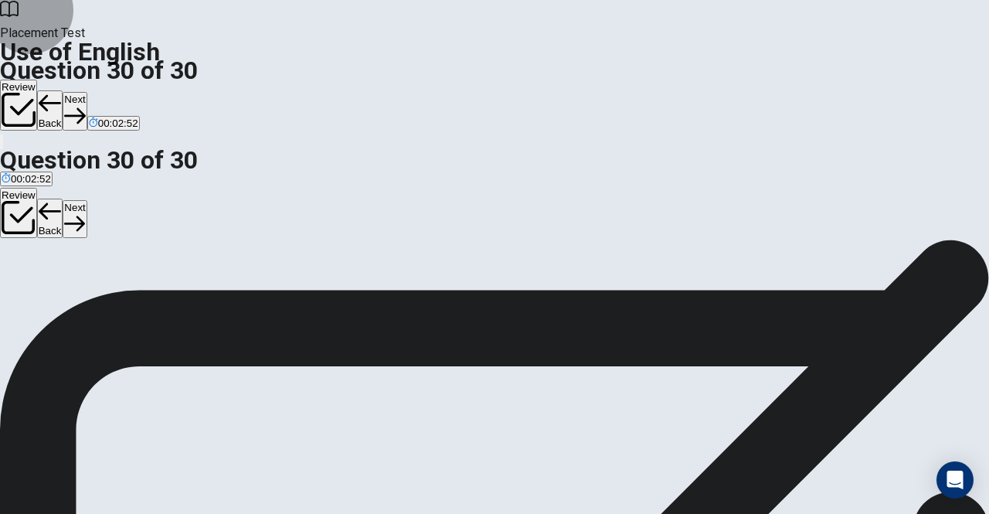
click at [87, 92] on button "Next" at bounding box center [75, 111] width 24 height 38
click at [37, 80] on button "Review" at bounding box center [18, 105] width 37 height 51
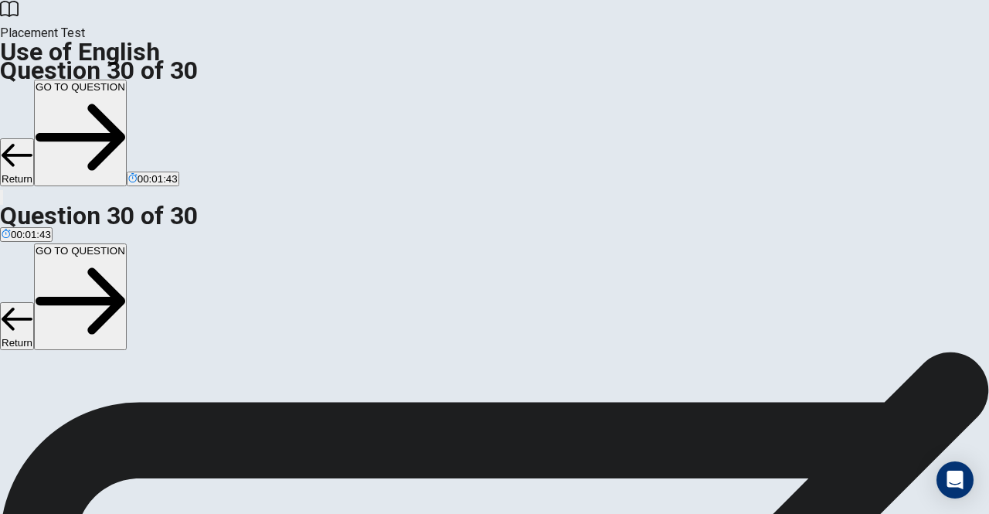
scroll to position [381, 0]
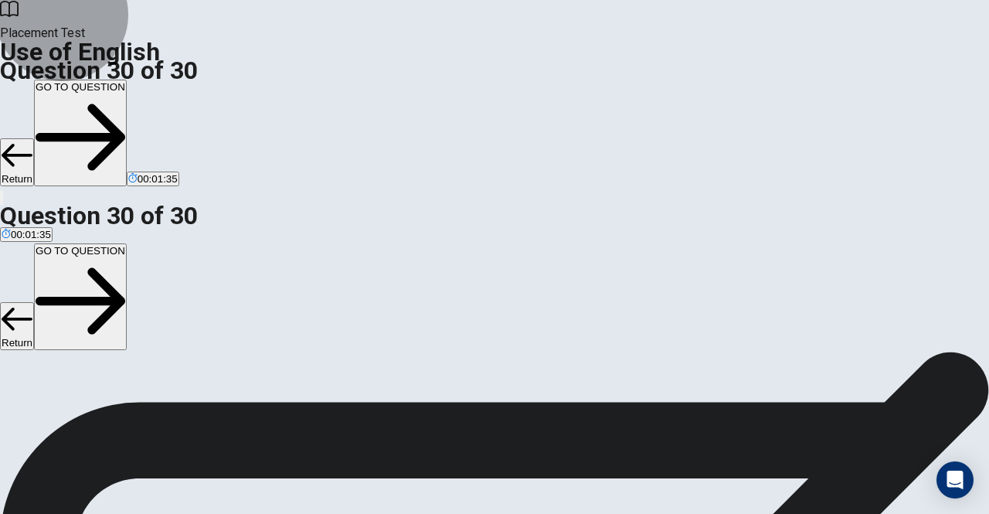
click at [127, 80] on button "GO TO QUESTION" at bounding box center [80, 133] width 93 height 107
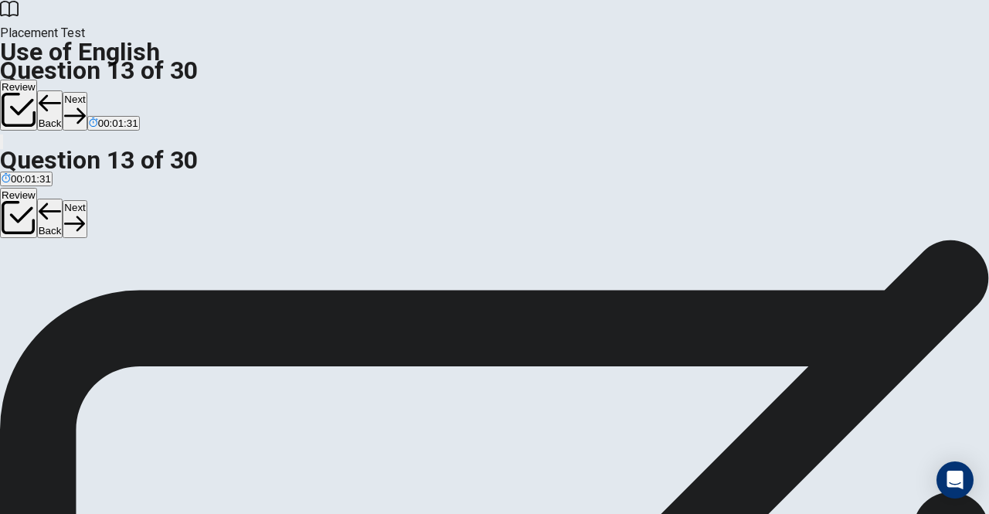
scroll to position [33, 0]
click at [87, 92] on button "Next" at bounding box center [75, 111] width 24 height 38
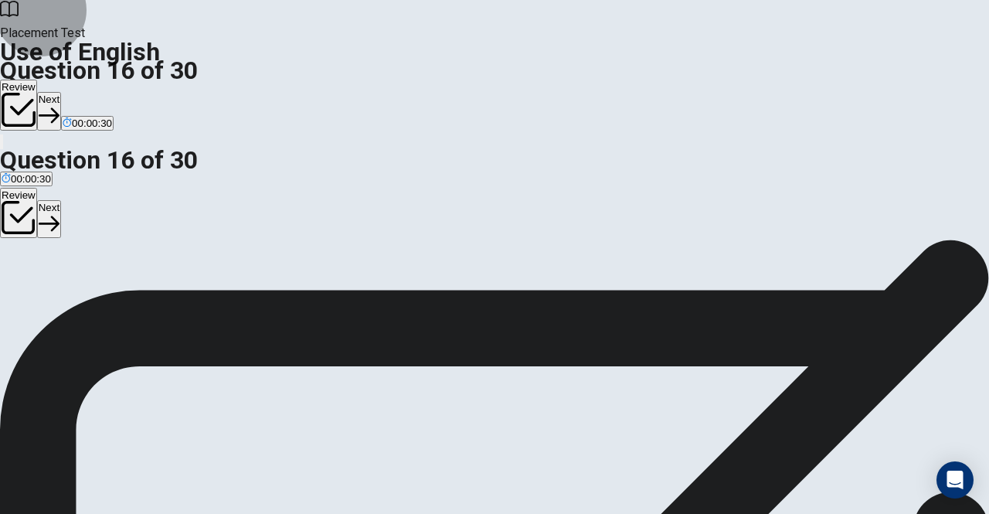
click at [61, 92] on button "Next" at bounding box center [49, 111] width 24 height 38
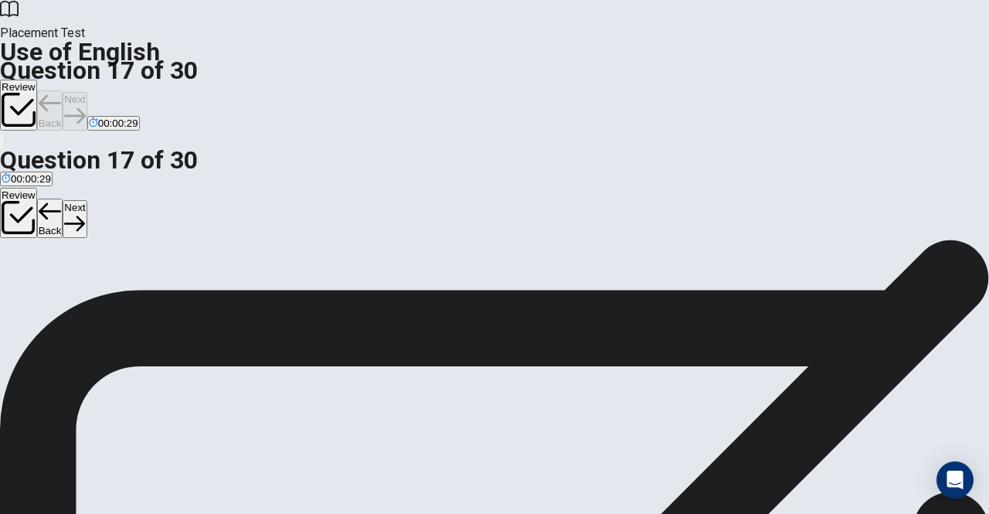
click at [763, 80] on div "Review Back Next 00:00:29" at bounding box center [494, 106] width 989 height 53
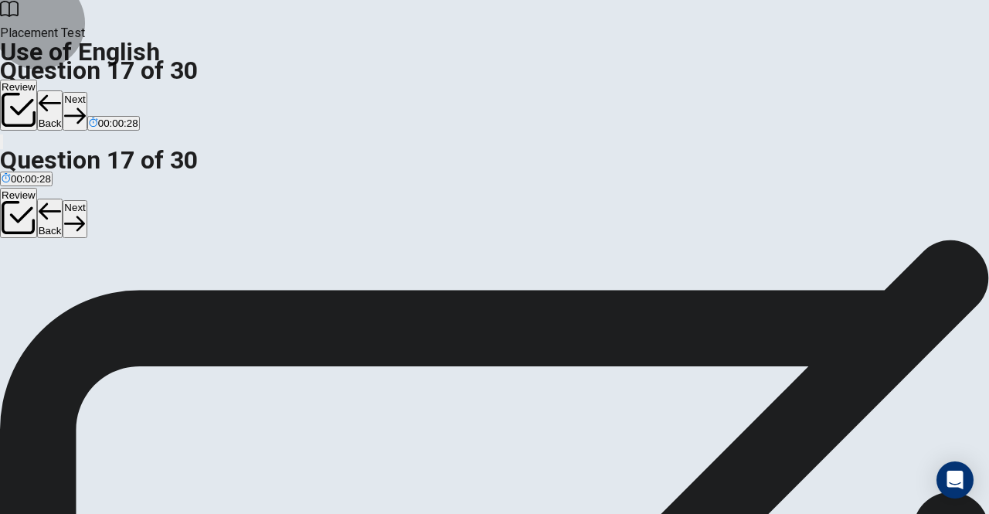
click at [87, 92] on button "Next" at bounding box center [75, 111] width 24 height 38
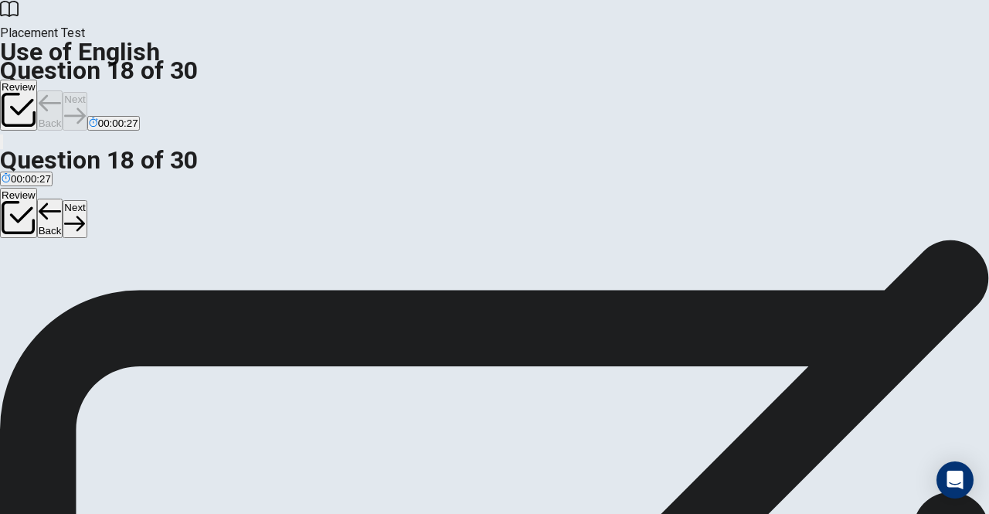
click at [762, 80] on div "Review Back Next 00:00:27" at bounding box center [494, 106] width 989 height 53
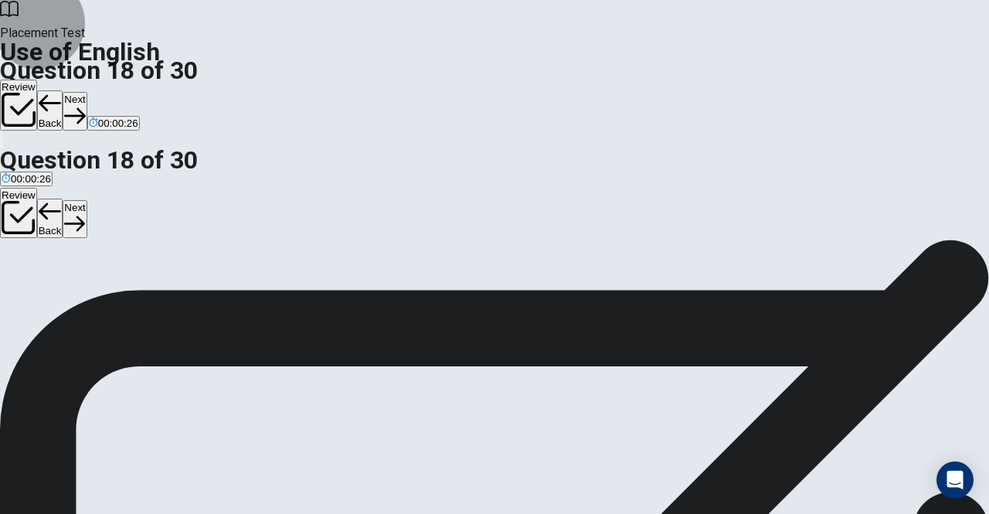
click at [87, 92] on button "Next" at bounding box center [75, 111] width 24 height 38
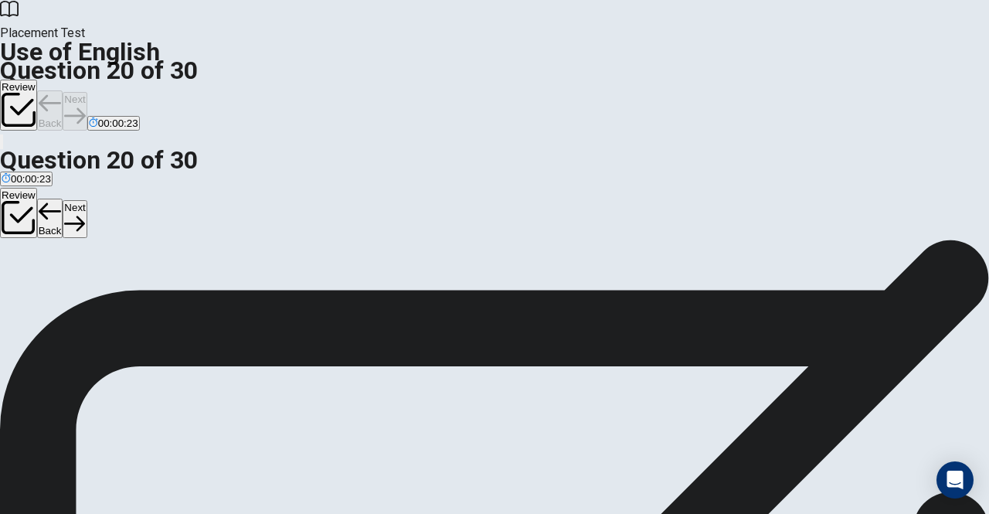
click at [762, 80] on div "Review Back Next 00:00:23" at bounding box center [494, 106] width 989 height 53
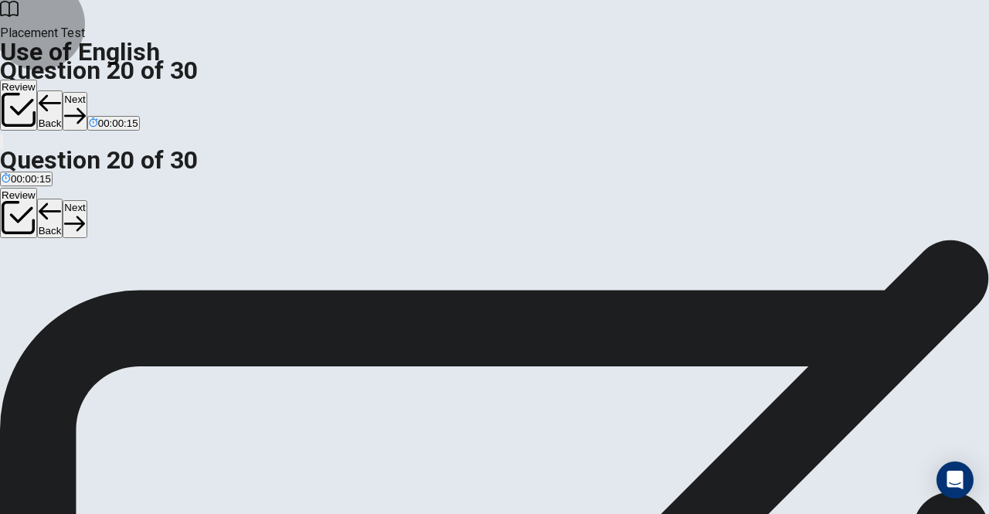
click at [87, 92] on button "Next" at bounding box center [75, 111] width 24 height 38
click at [61, 92] on button "Next" at bounding box center [49, 111] width 24 height 38
click at [87, 92] on button "Next" at bounding box center [75, 111] width 24 height 38
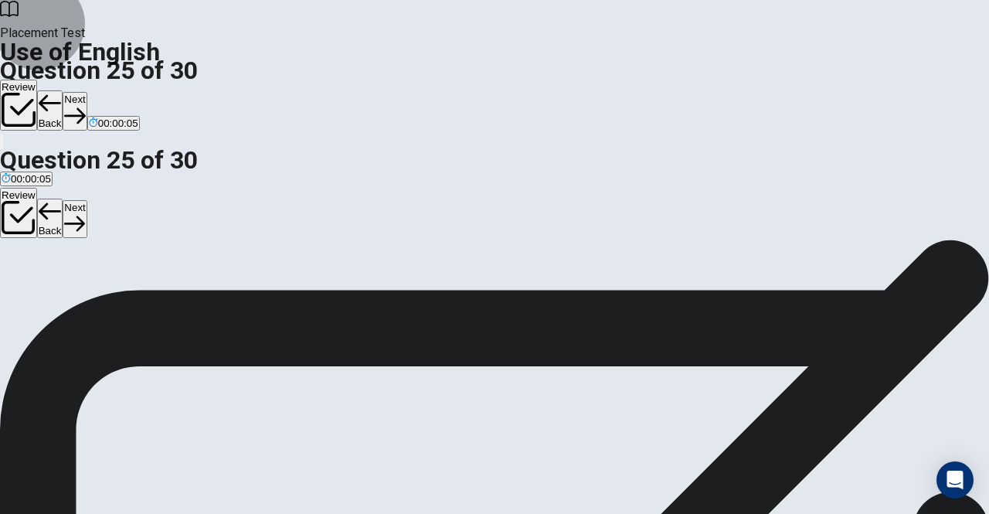
click at [87, 92] on button "Next" at bounding box center [75, 111] width 24 height 38
click at [61, 92] on button "Next" at bounding box center [49, 111] width 24 height 38
click at [762, 80] on div "Review Back Next 00:00:02" at bounding box center [494, 106] width 989 height 53
click at [87, 92] on button "Next" at bounding box center [75, 111] width 24 height 38
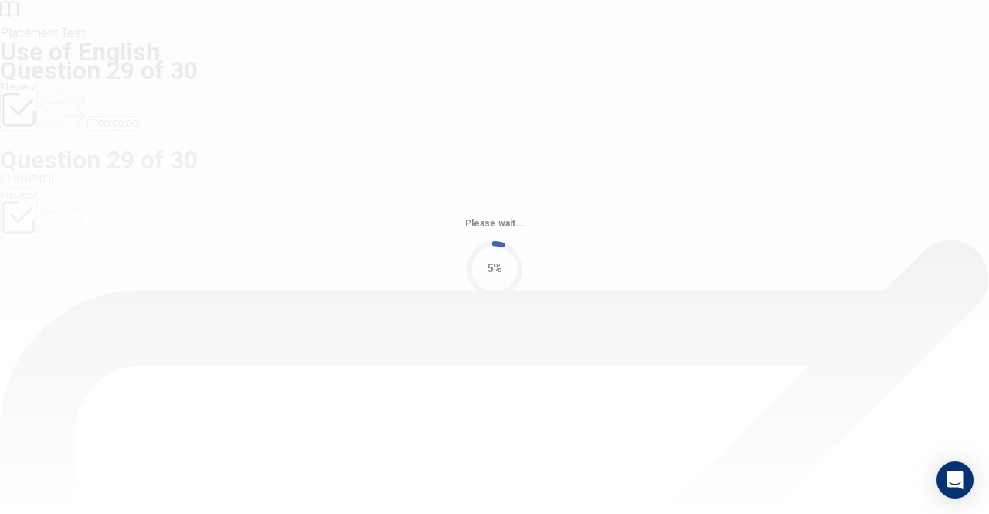
scroll to position [0, 0]
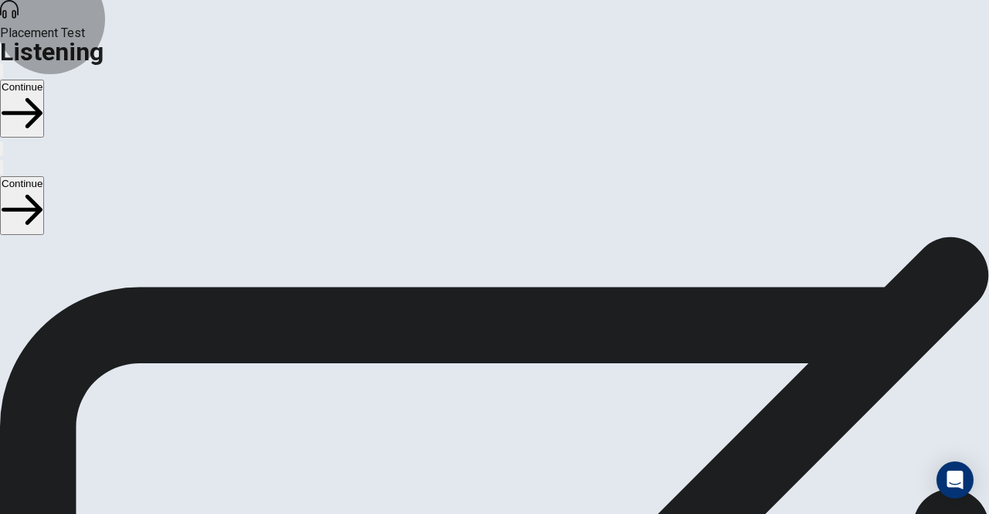
click at [44, 80] on button "Continue" at bounding box center [22, 109] width 44 height 58
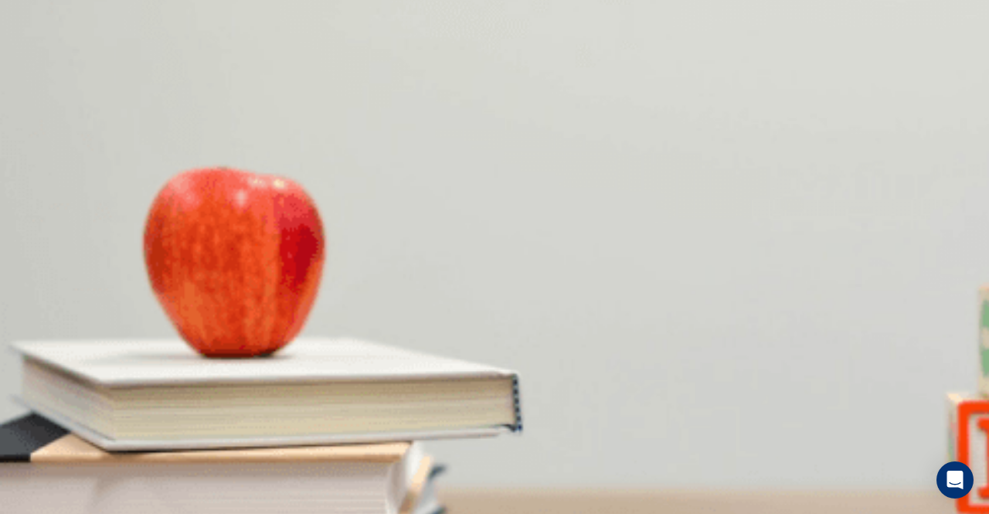
click at [107, 318] on button "C Standard" at bounding box center [84, 305] width 45 height 26
click at [183, 422] on button "D Breakfast" at bounding box center [160, 435] width 46 height 26
click at [141, 382] on span "[DATE]" at bounding box center [124, 376] width 32 height 12
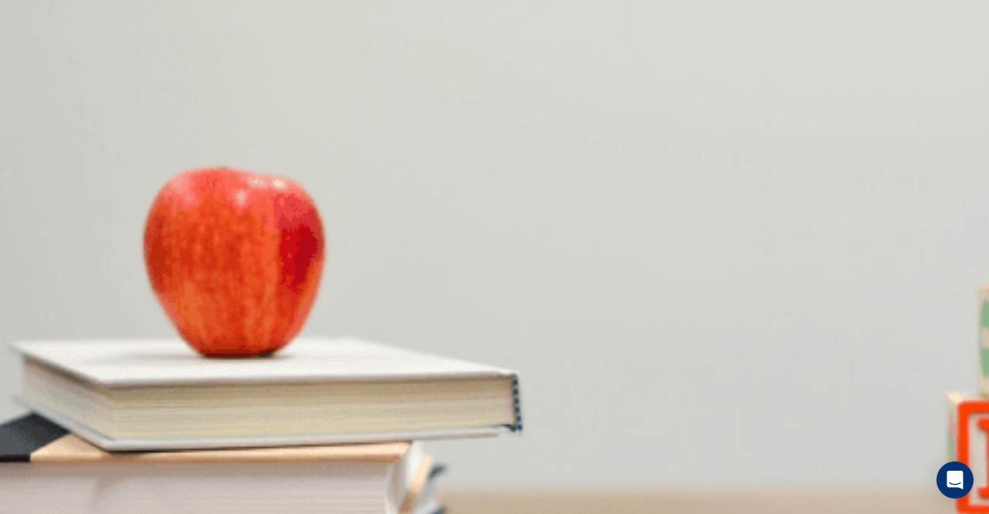
scroll to position [1162, 0]
click at [20, 487] on button "A Yes" at bounding box center [10, 500] width 20 height 26
click at [214, 405] on span "Two nights" at bounding box center [189, 411] width 49 height 12
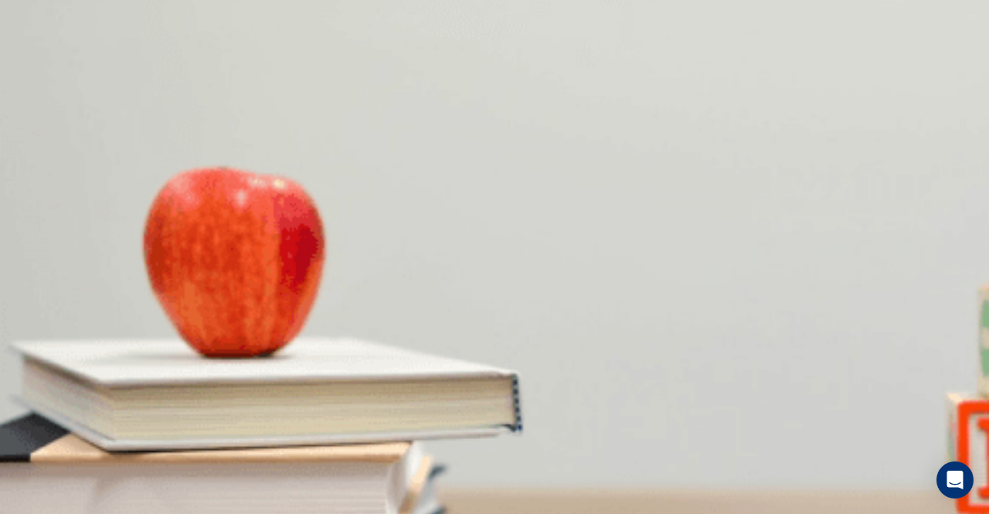
click at [44, 80] on button "Continue" at bounding box center [22, 109] width 44 height 58
click at [250, 513] on div at bounding box center [494, 514] width 989 height 0
click at [834, 513] on div at bounding box center [494, 514] width 989 height 0
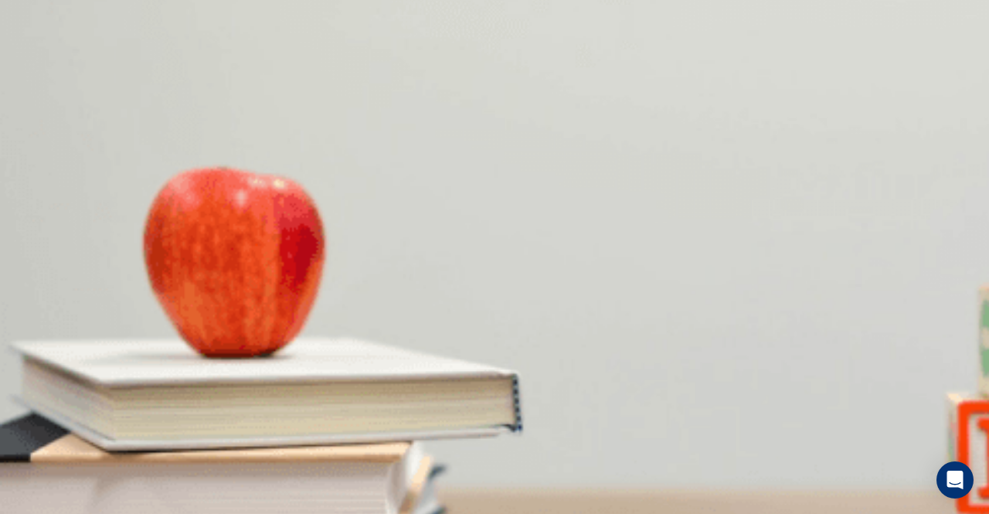
scroll to position [0, 0]
click at [44, 80] on button "Continue" at bounding box center [22, 109] width 44 height 58
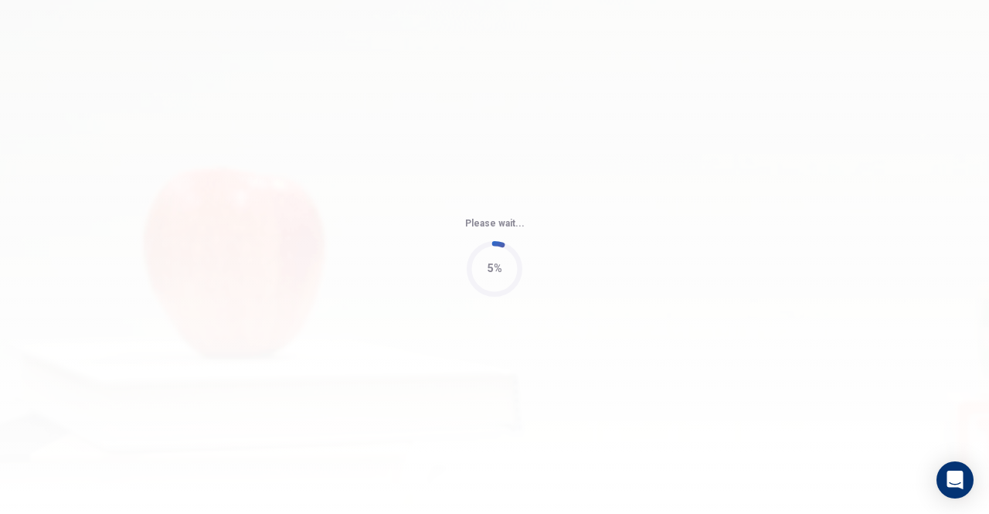
type input "74"
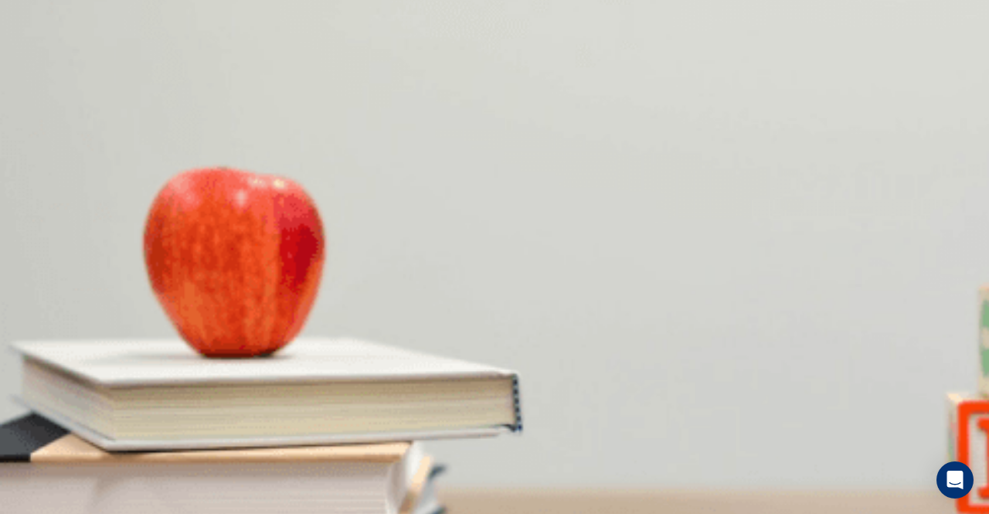
scroll to position [80, 0]
click at [212, 232] on span "He is excited" at bounding box center [183, 238] width 59 height 12
click at [80, 480] on div "B" at bounding box center [66, 486] width 29 height 12
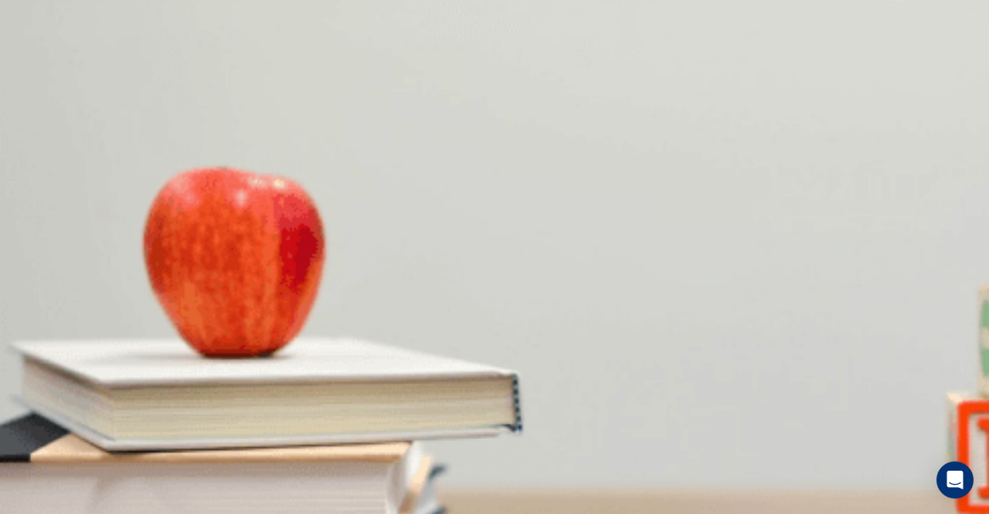
click at [161, 375] on button "B 30 minutes away" at bounding box center [120, 362] width 80 height 26
click at [182, 297] on span "It has beautiful views" at bounding box center [134, 303] width 96 height 12
click at [168, 427] on span "Early in the morning" at bounding box center [122, 433] width 92 height 12
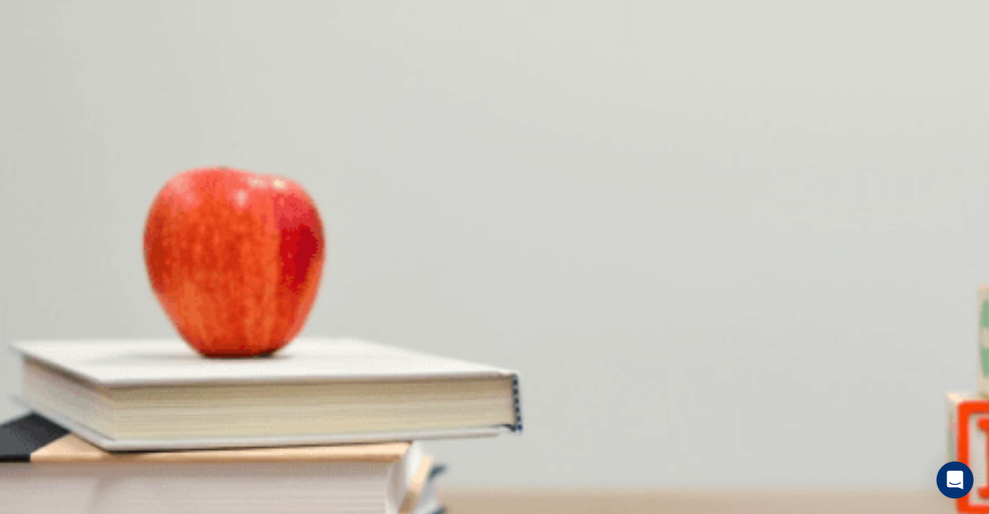
scroll to position [0, 0]
click at [44, 80] on button "Continue" at bounding box center [22, 109] width 44 height 58
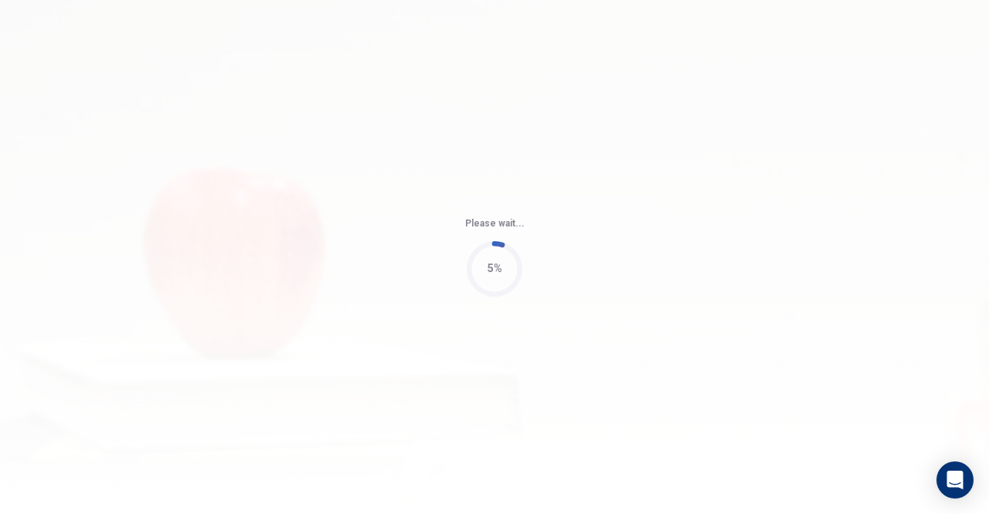
type input "62"
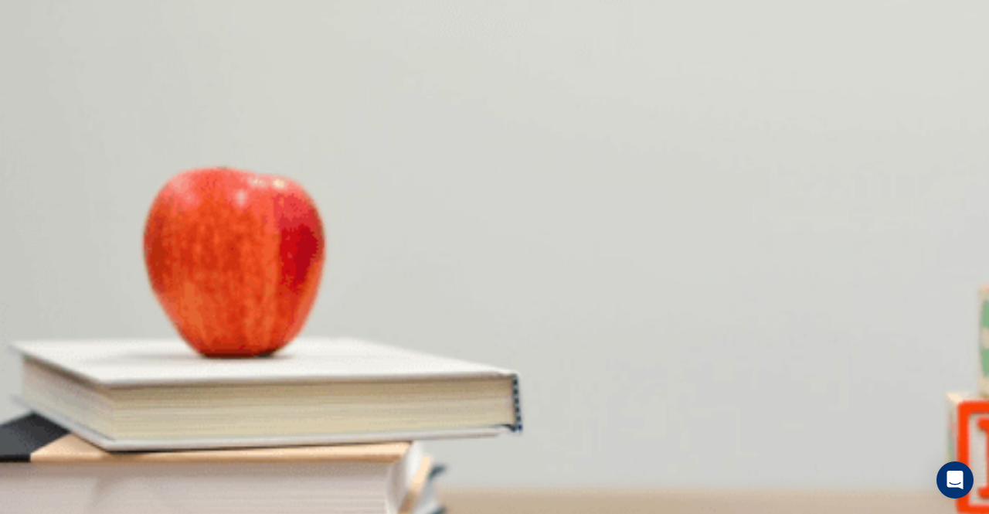
scroll to position [0, 0]
drag, startPoint x: 954, startPoint y: 126, endPoint x: 955, endPoint y: 144, distance: 18.6
click at [955, 236] on div "Question 11 What do they decide to do about the draft? A Request a complete rew…" at bounding box center [494, 426] width 989 height 380
click at [97, 383] on button "A He agrees it’s vague" at bounding box center [48, 370] width 97 height 26
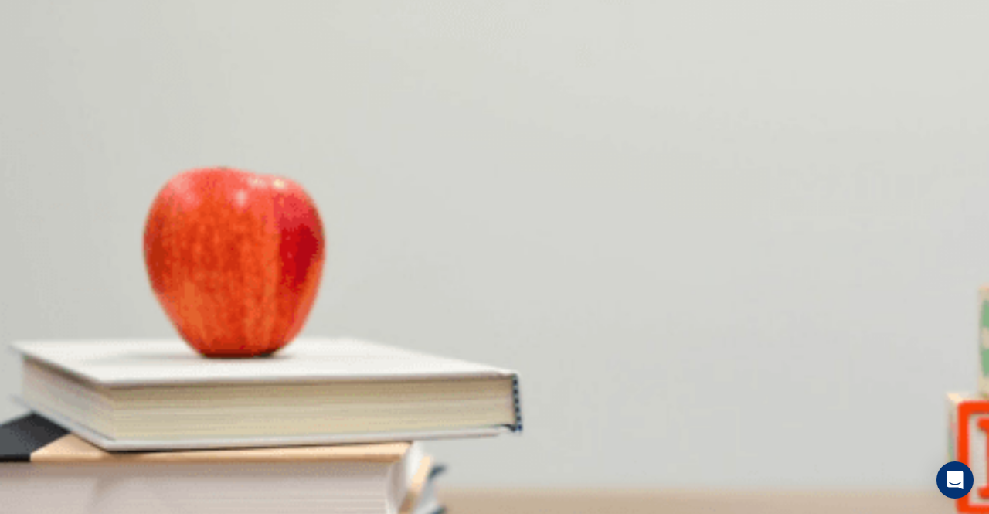
scroll to position [777, 0]
click at [426, 422] on button "D Timeline and budget specifics" at bounding box center [356, 435] width 138 height 26
click at [148, 368] on button "B A report" at bounding box center [128, 381] width 39 height 26
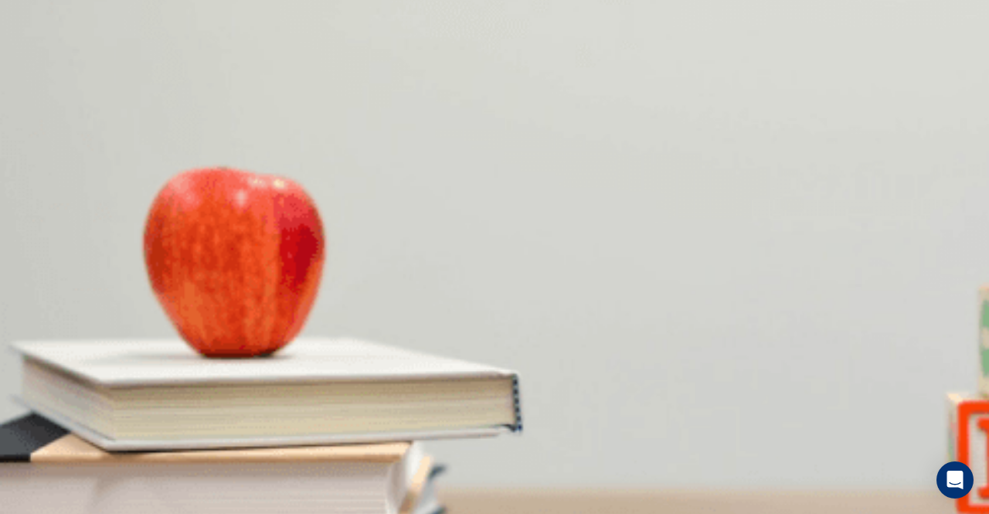
click at [219, 329] on button "D The client" at bounding box center [195, 316] width 48 height 26
click at [263, 260] on div "B" at bounding box center [196, 266] width 133 height 12
click at [169, 467] on span "The woman" at bounding box center [142, 473] width 54 height 12
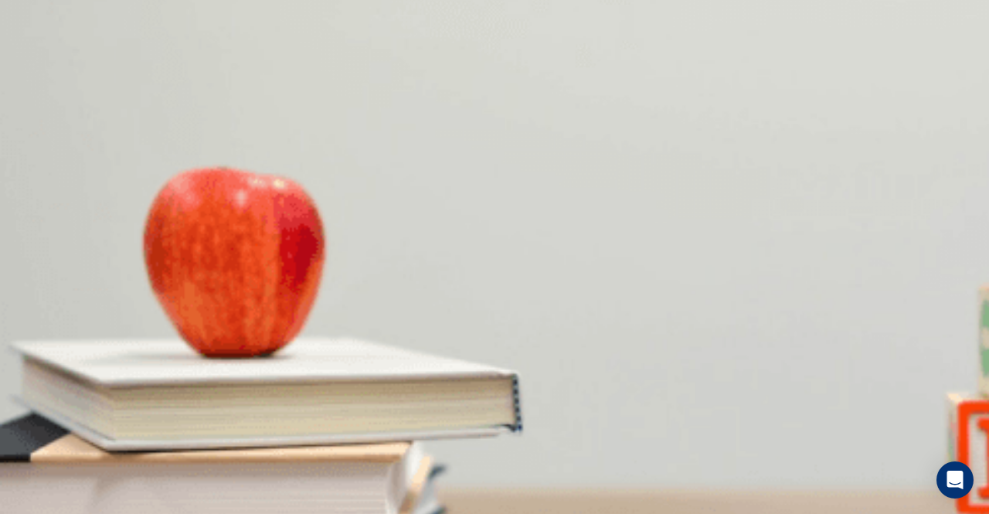
scroll to position [809, 0]
click at [44, 80] on button "Continue" at bounding box center [22, 109] width 44 height 58
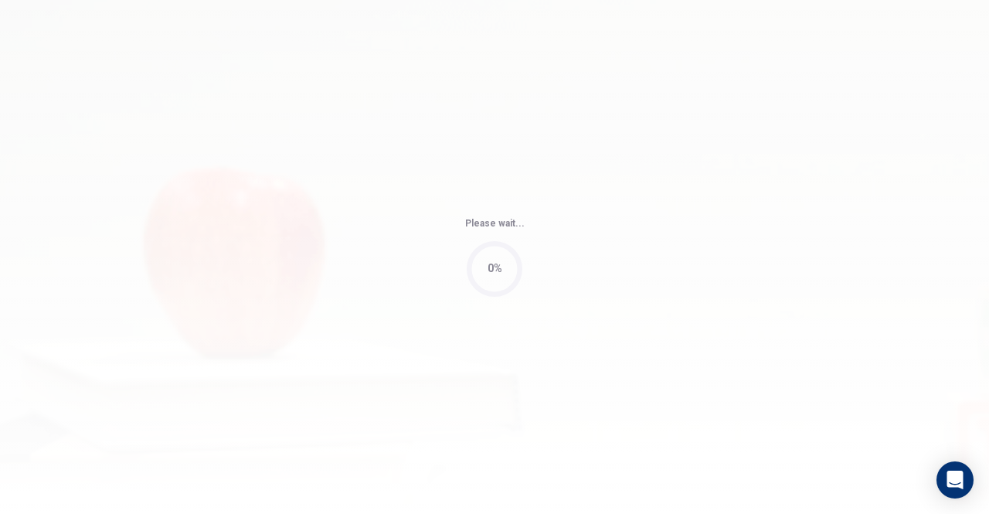
type input "77"
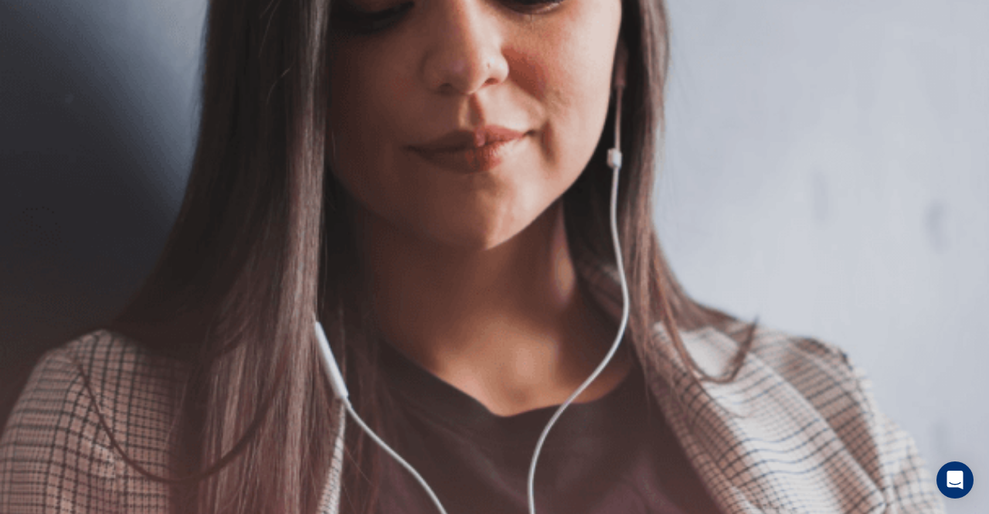
scroll to position [113, 0]
click at [44, 80] on button "Continue" at bounding box center [22, 109] width 44 height 58
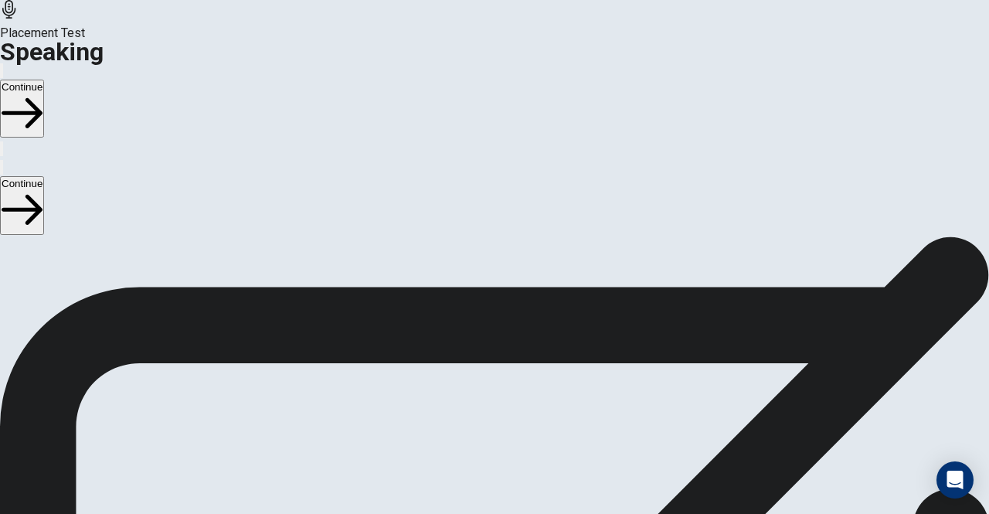
click at [513, 487] on icon at bounding box center [492, 514] width 39 height 55
click at [517, 379] on icon at bounding box center [494, 402] width 46 height 46
click at [492, 444] on icon "Play Audio" at bounding box center [484, 453] width 15 height 19
click at [473, 444] on icon "Record Again" at bounding box center [473, 444] width 0 height 0
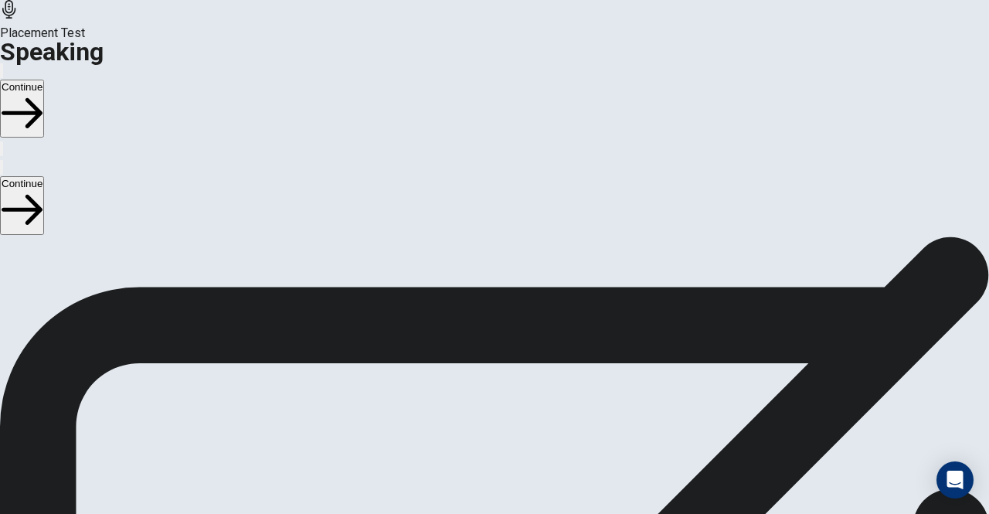
click at [492, 444] on icon "Play Audio" at bounding box center [484, 453] width 15 height 19
click at [658, 432] on div "00:00:08" at bounding box center [494, 379] width 989 height 141
click at [44, 80] on button "Continue" at bounding box center [22, 109] width 44 height 58
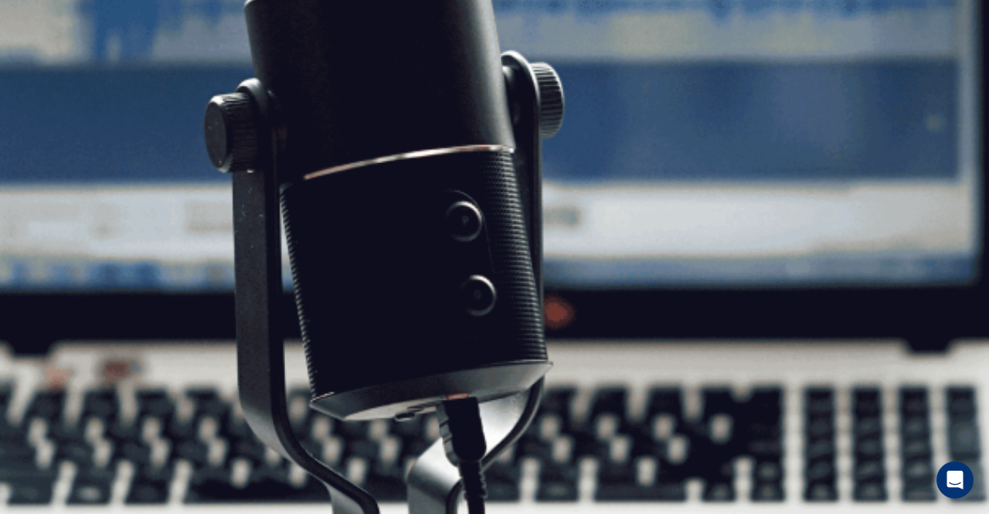
click at [44, 80] on button "Continue" at bounding box center [22, 109] width 44 height 58
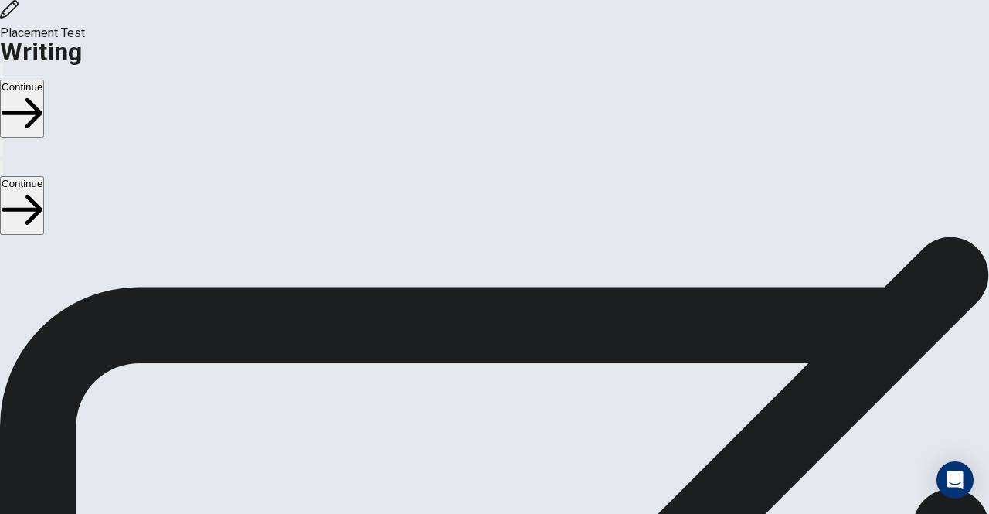
scroll to position [0, 0]
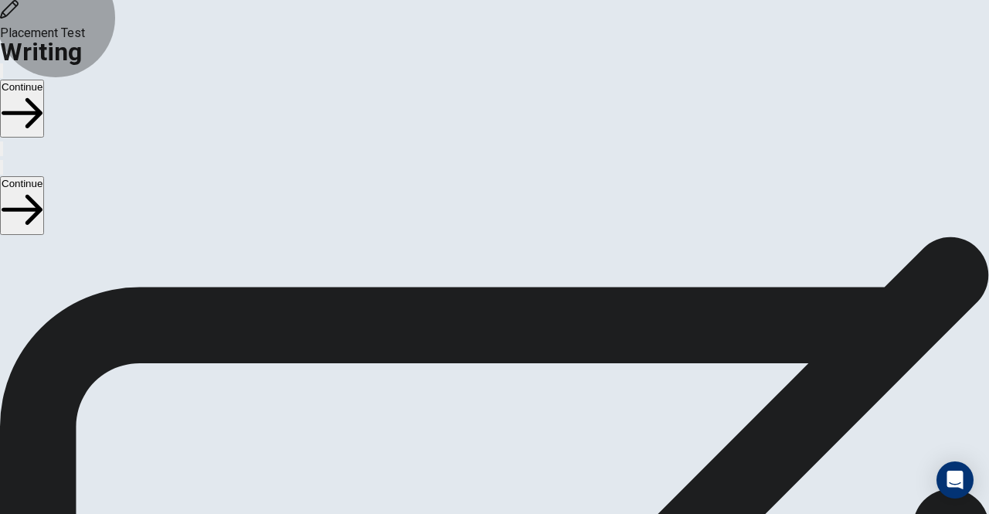
click at [44, 80] on button "Continue" at bounding box center [22, 109] width 44 height 58
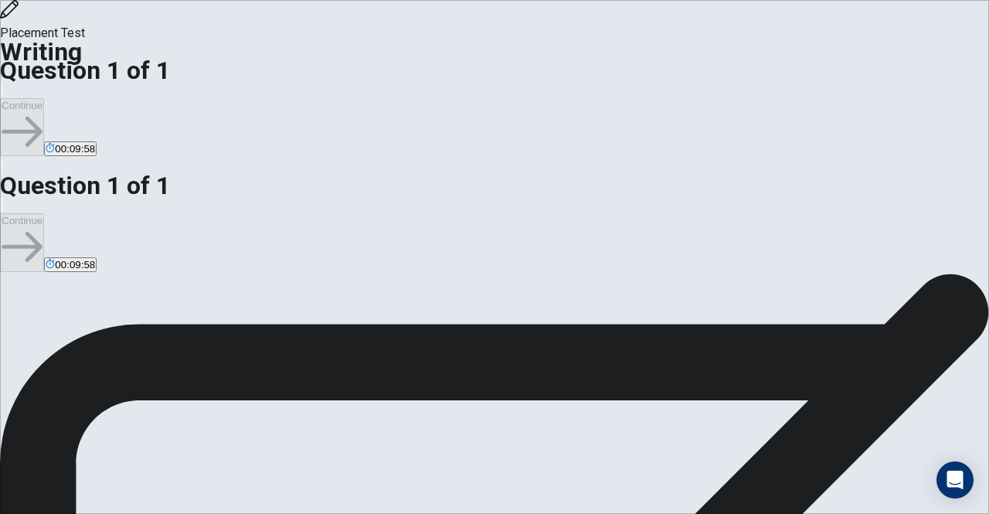
type textarea "I"
type textarea "A"
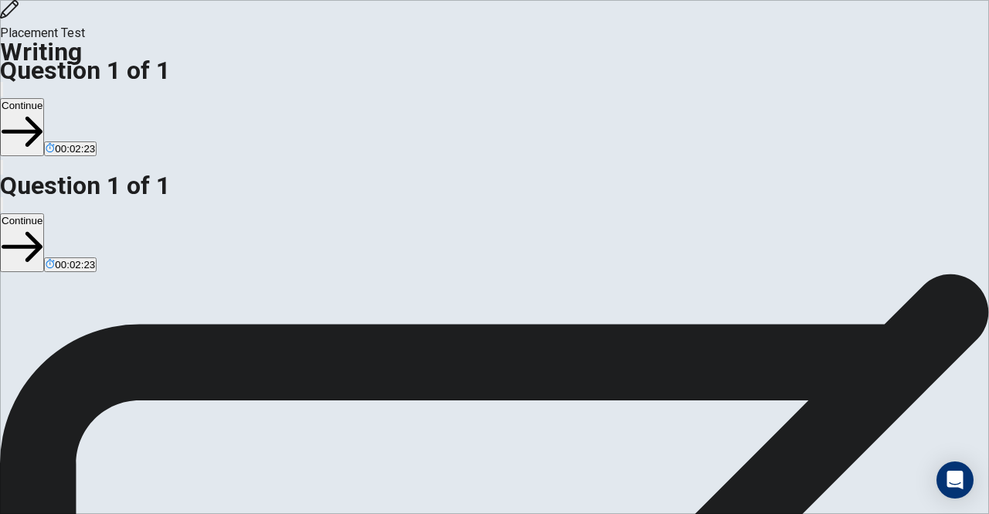
type textarea "People have different type of activitities to do in their free time. An activit…"
click at [44, 98] on button "Continue" at bounding box center [22, 127] width 44 height 58
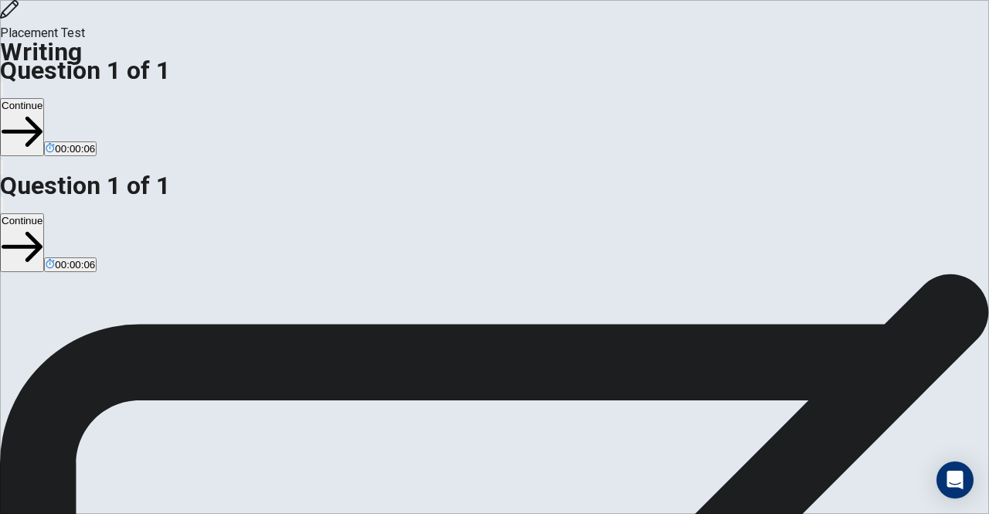
scroll to position [62, 0]
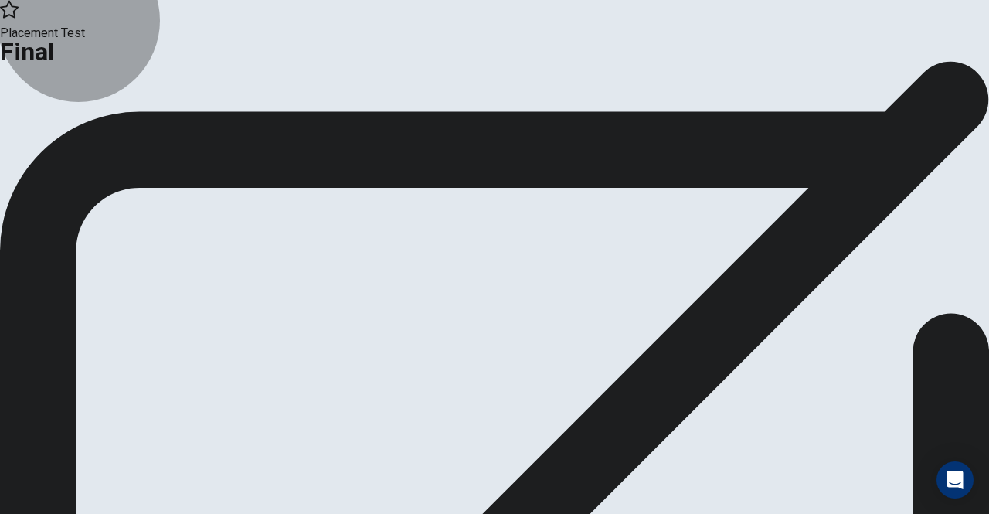
click at [60, 137] on button "Analysis" at bounding box center [30, 127] width 60 height 21
